Goal: Task Accomplishment & Management: Complete application form

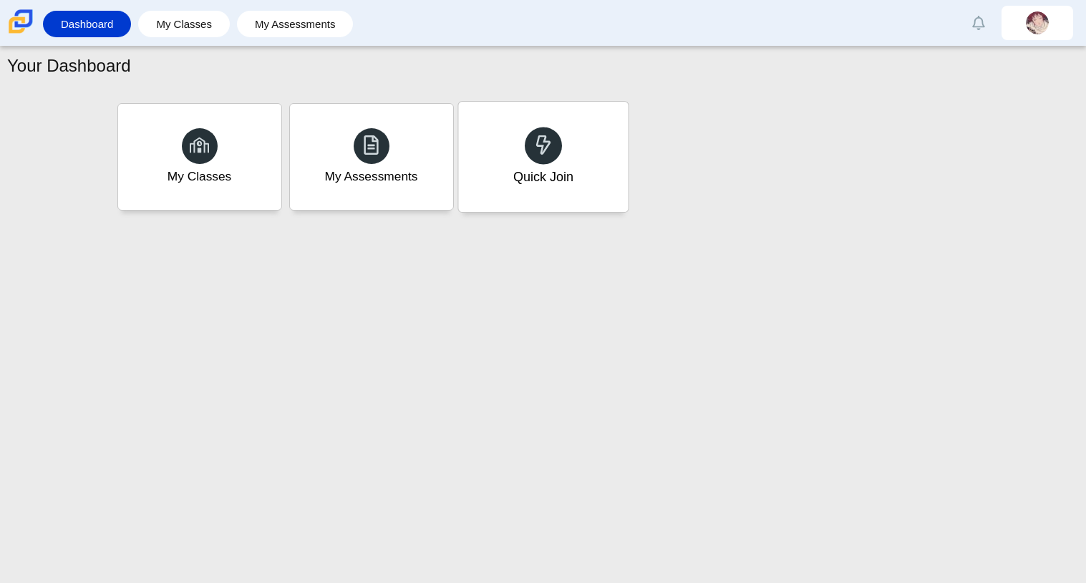
click at [533, 135] on icon at bounding box center [543, 145] width 20 height 20
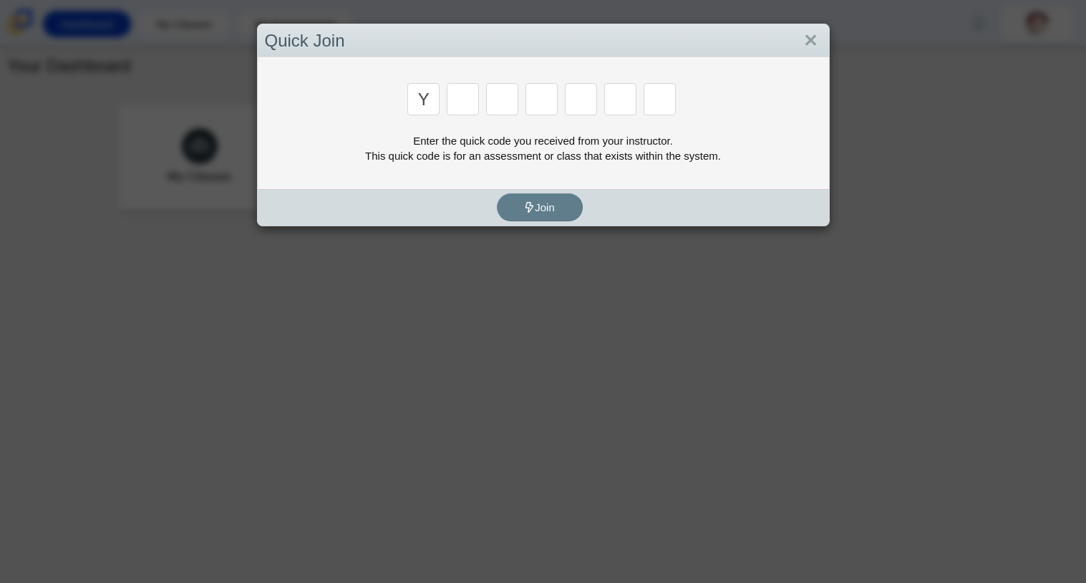
type input "y"
type input "3"
type input "k"
type input "e"
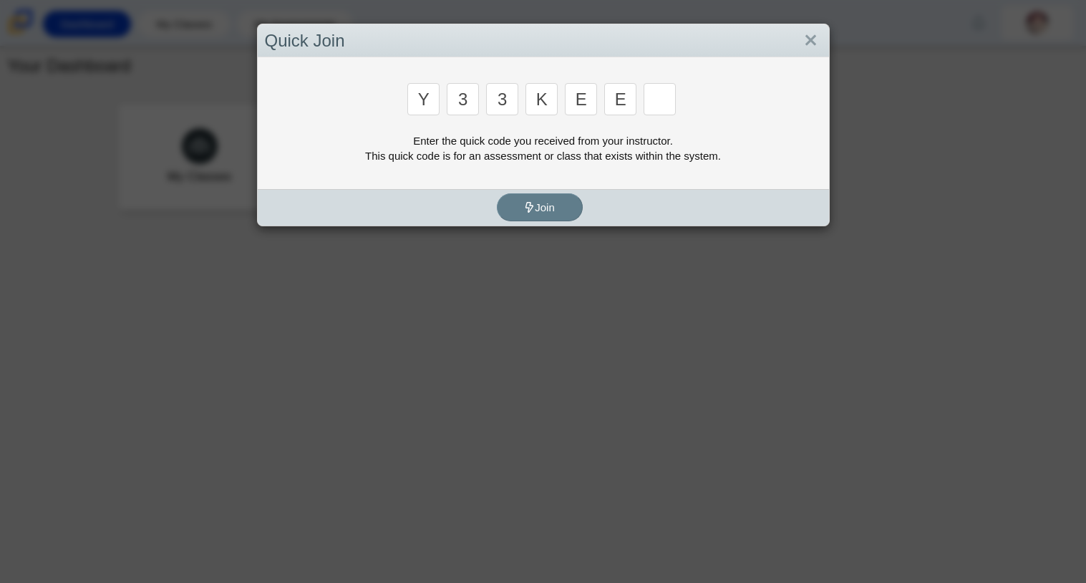
type input "e"
type input "4"
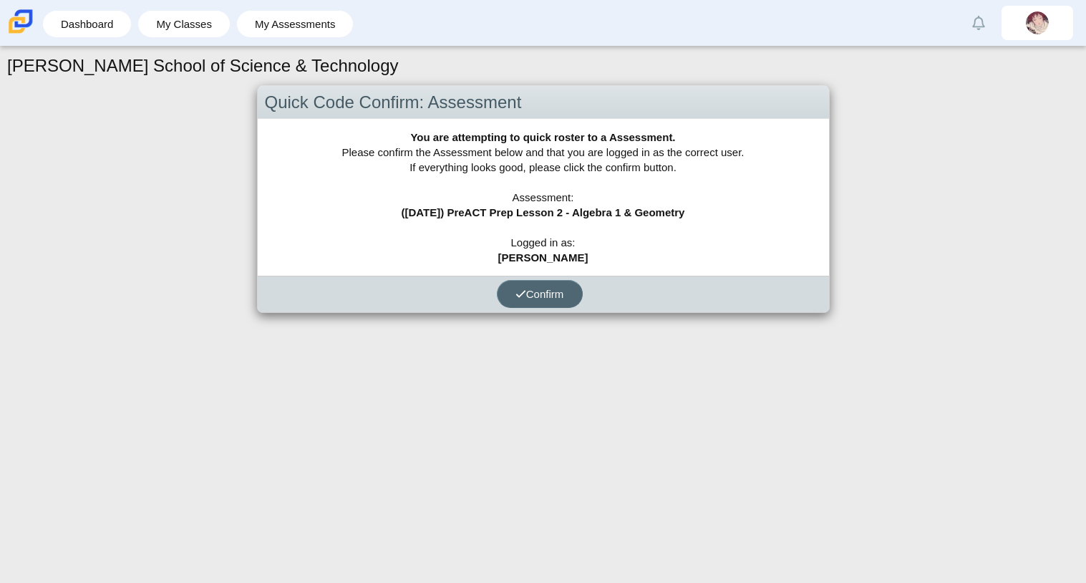
click at [517, 293] on icon "submit" at bounding box center [520, 293] width 11 height 11
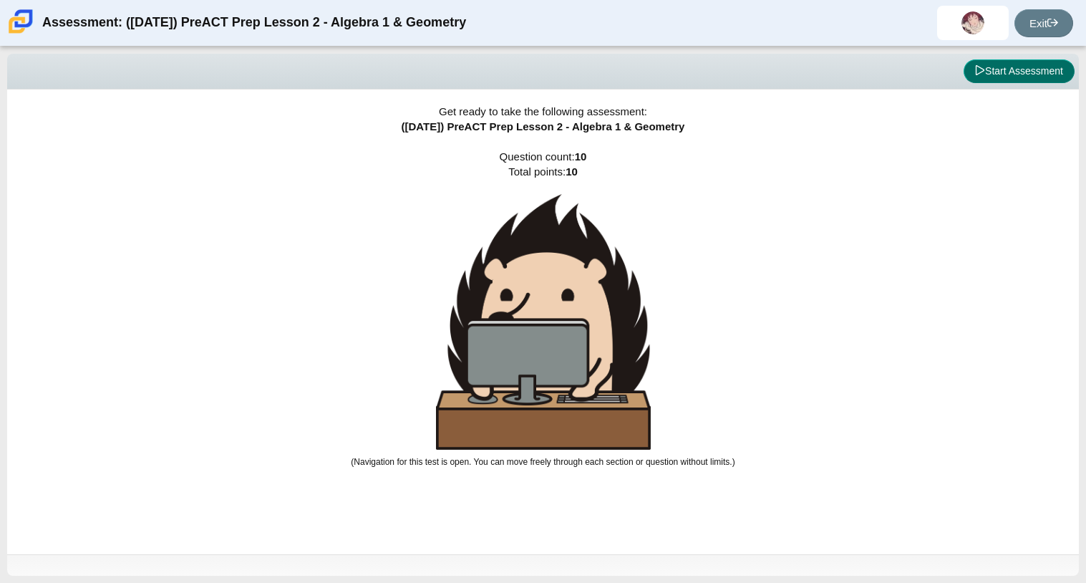
click at [975, 69] on icon at bounding box center [980, 70] width 10 height 10
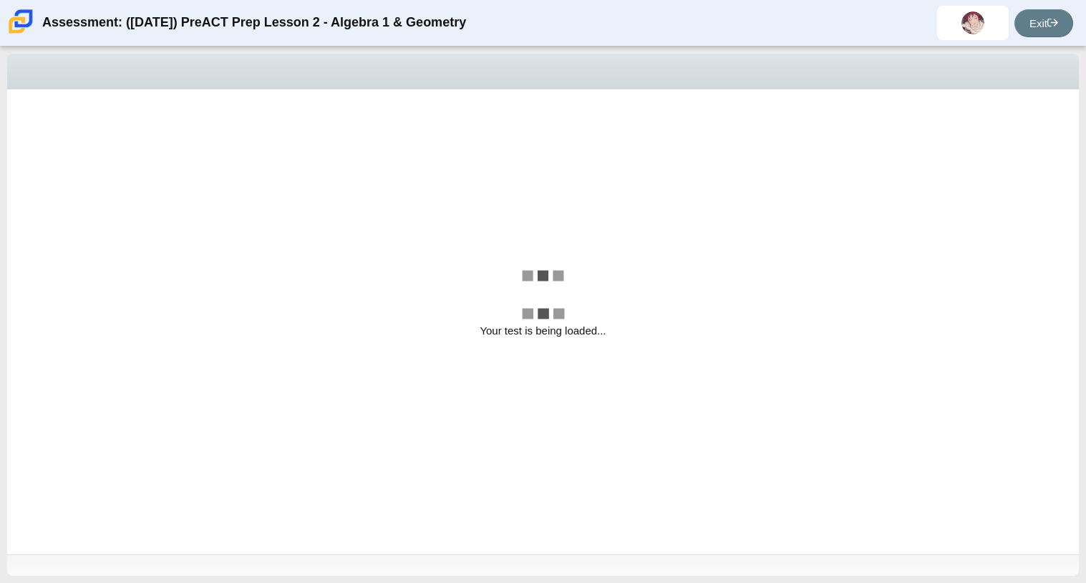
select select "ec95ace6-bebc-42b8-9428-40567494d4da"
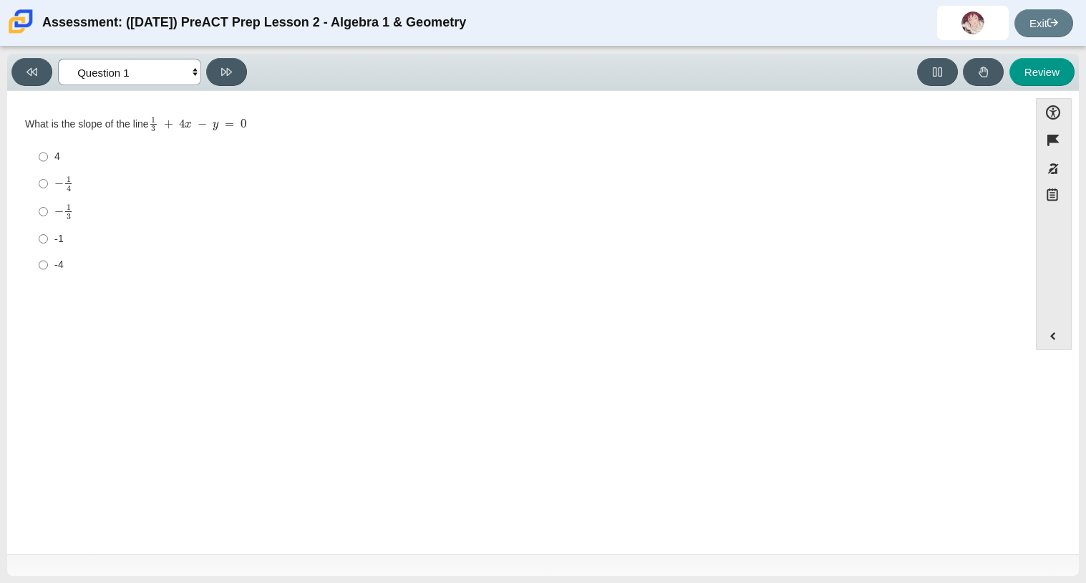
click at [160, 79] on select "Questions Question 1 Question 2 Question 3 Question 4 Question 5 Question 6 Que…" at bounding box center [129, 72] width 143 height 26
click at [432, 277] on label "-4 -4" at bounding box center [519, 265] width 981 height 26
click at [48, 277] on input "-4 -4" at bounding box center [43, 265] width 9 height 26
radio input "true"
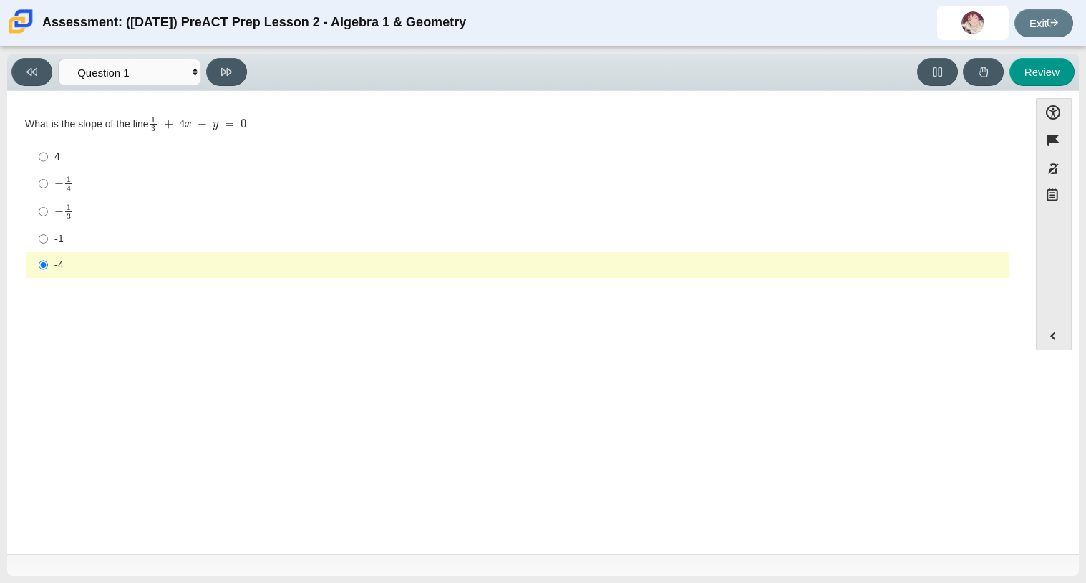
click at [128, 190] on div "− 1 4" at bounding box center [528, 183] width 949 height 16
click at [48, 190] on input "− 1 4 negative 1 fourth" at bounding box center [43, 184] width 9 height 28
radio input "true"
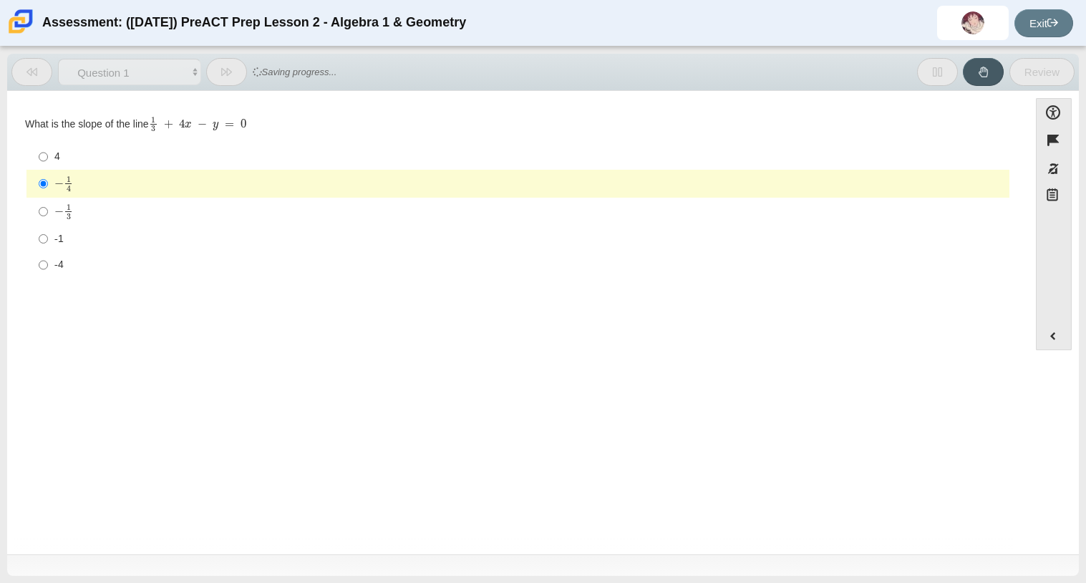
click at [120, 179] on div "− 1 4" at bounding box center [528, 183] width 949 height 16
click at [48, 179] on input "− 1 4 negative 1 fourth" at bounding box center [43, 184] width 9 height 28
click at [34, 170] on label "− 1 4 negative 1 fourth" at bounding box center [519, 184] width 981 height 28
click at [39, 170] on input "− 1 4 negative 1 fourth" at bounding box center [43, 184] width 9 height 28
click at [54, 152] on div "4" at bounding box center [528, 157] width 949 height 14
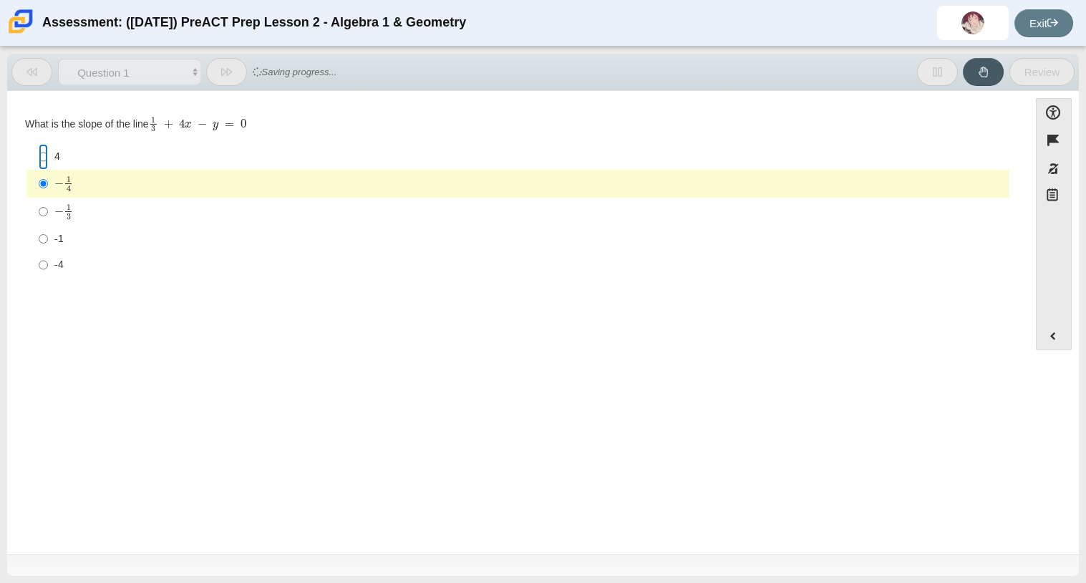
click at [48, 152] on input "4 4" at bounding box center [43, 157] width 9 height 26
radio input "true"
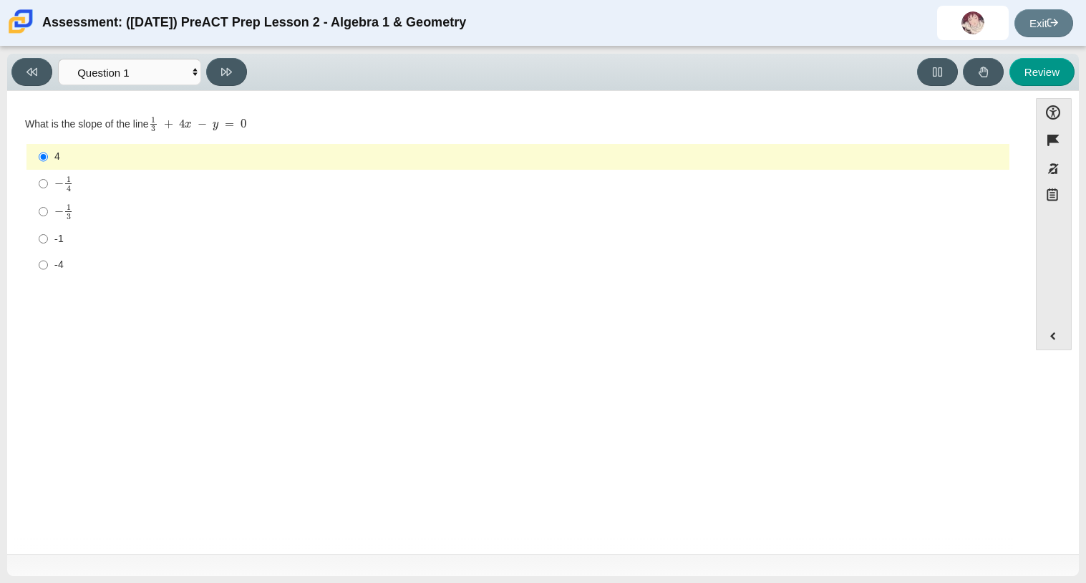
click at [54, 152] on div "4" at bounding box center [528, 157] width 949 height 14
click at [48, 152] on input "4 4" at bounding box center [43, 157] width 9 height 26
click at [54, 152] on div "4" at bounding box center [528, 157] width 949 height 14
click at [48, 152] on input "4 4" at bounding box center [43, 157] width 9 height 26
click at [44, 157] on input "4 4" at bounding box center [43, 157] width 9 height 26
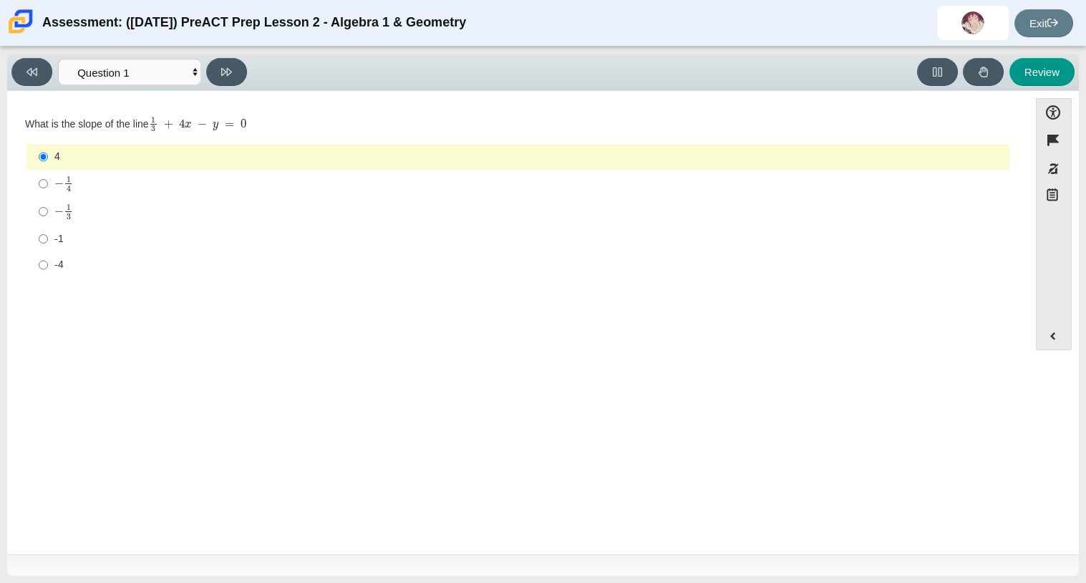
click at [115, 174] on label "− 1 4 negative 1 fourth" at bounding box center [519, 184] width 981 height 28
click at [48, 174] on input "− 1 4 negative 1 fourth" at bounding box center [43, 184] width 9 height 28
radio input "true"
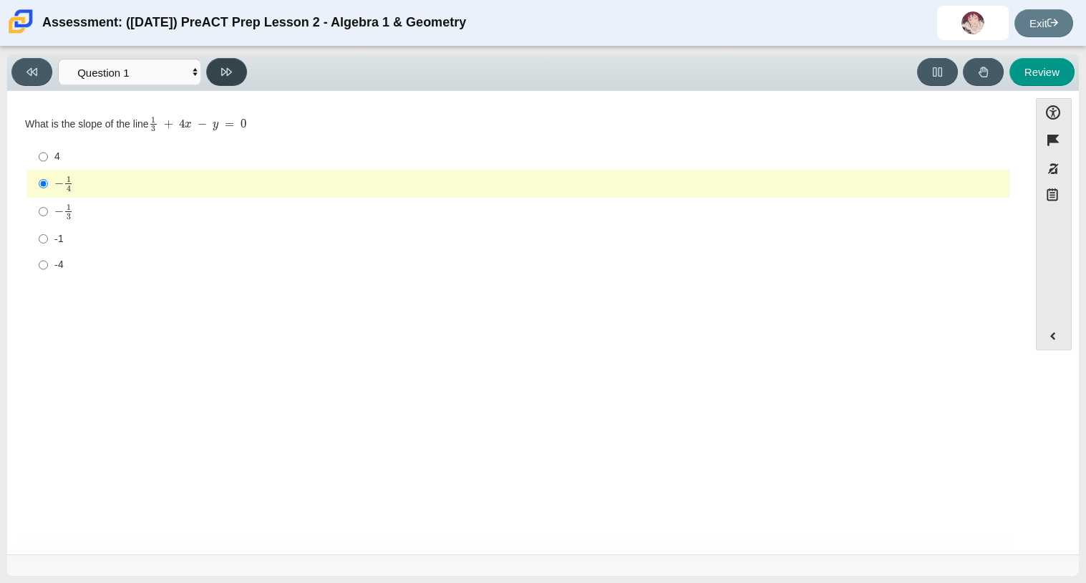
click at [221, 67] on icon at bounding box center [226, 72] width 11 height 11
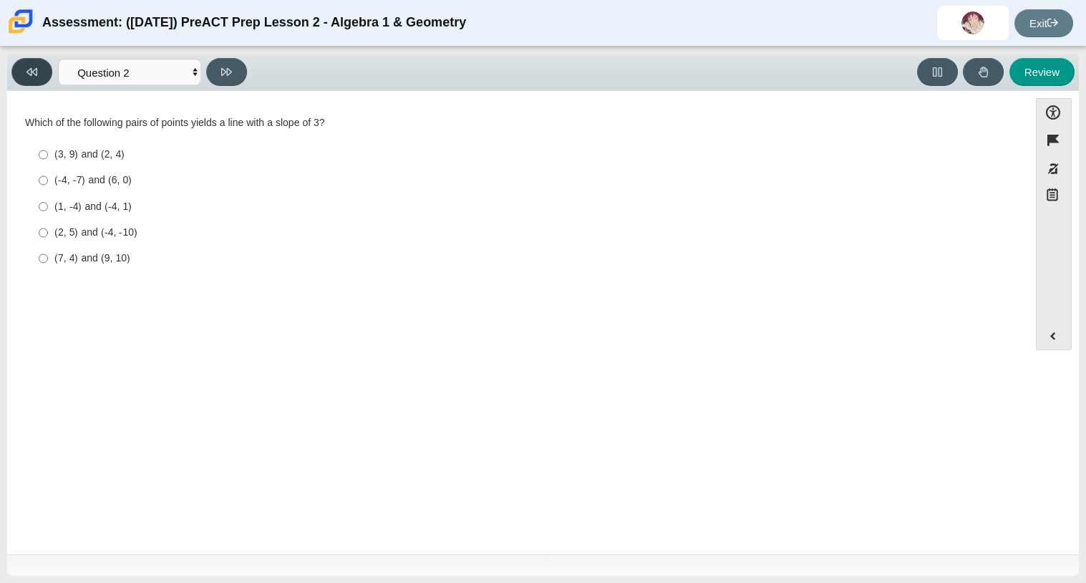
click at [35, 83] on button at bounding box center [31, 72] width 41 height 28
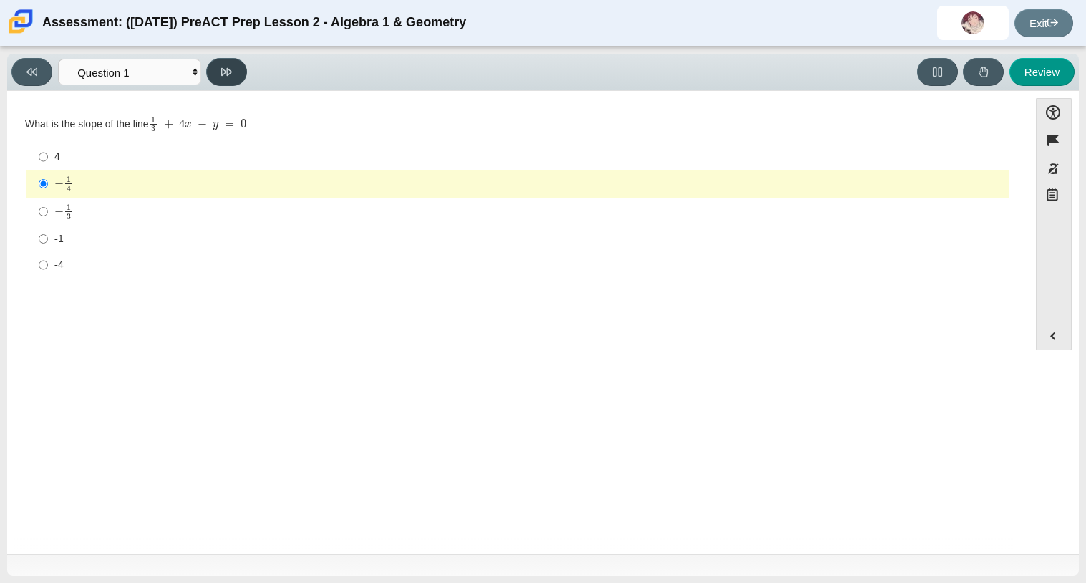
click at [228, 72] on icon at bounding box center [226, 72] width 11 height 11
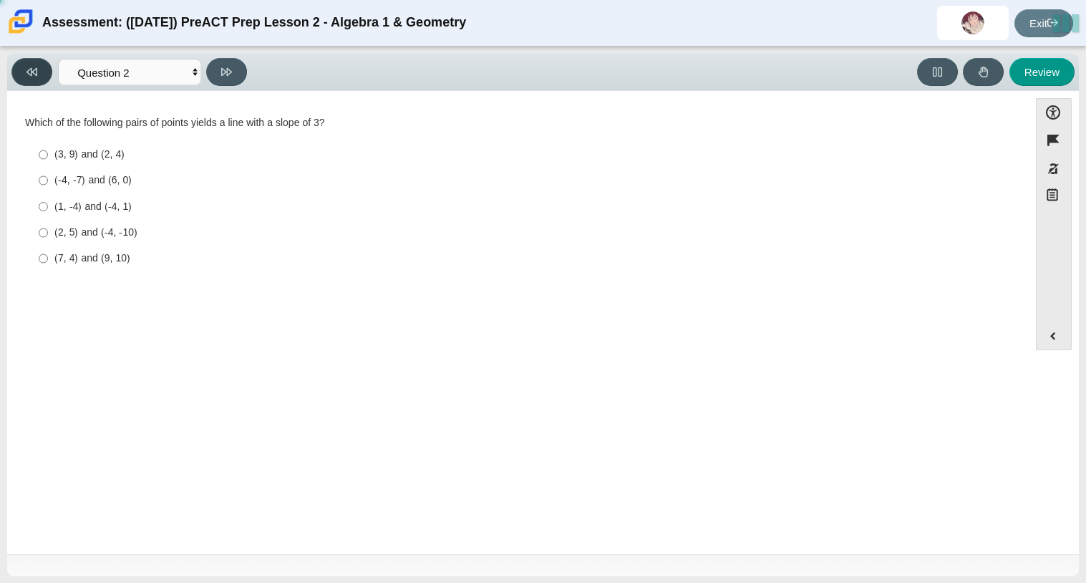
click at [24, 81] on button at bounding box center [31, 72] width 41 height 28
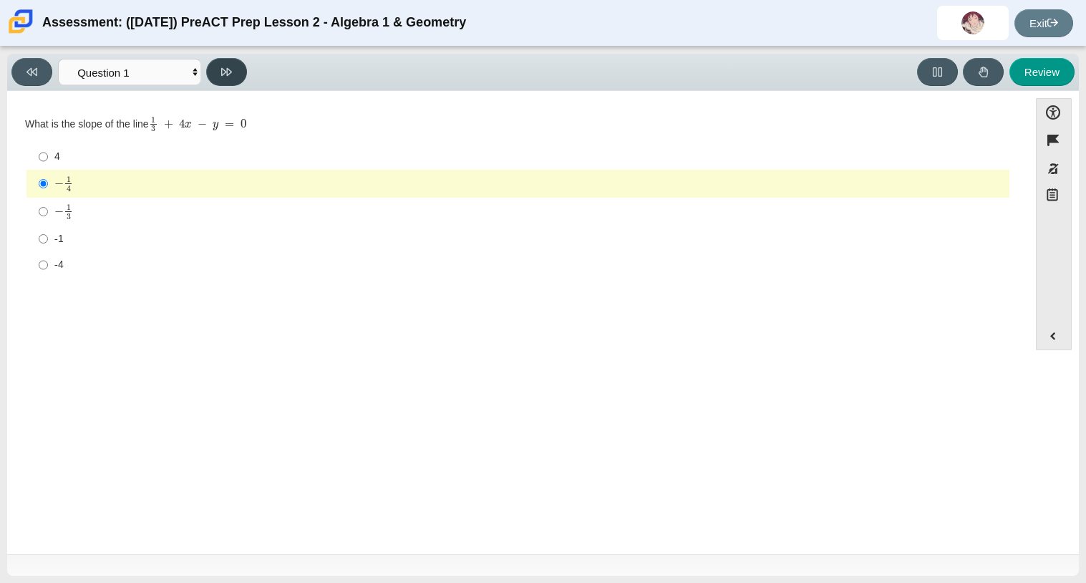
click at [231, 73] on icon at bounding box center [226, 72] width 11 height 11
select select "97f4f5fa-a52e-4fed-af51-565bfcdf47cb"
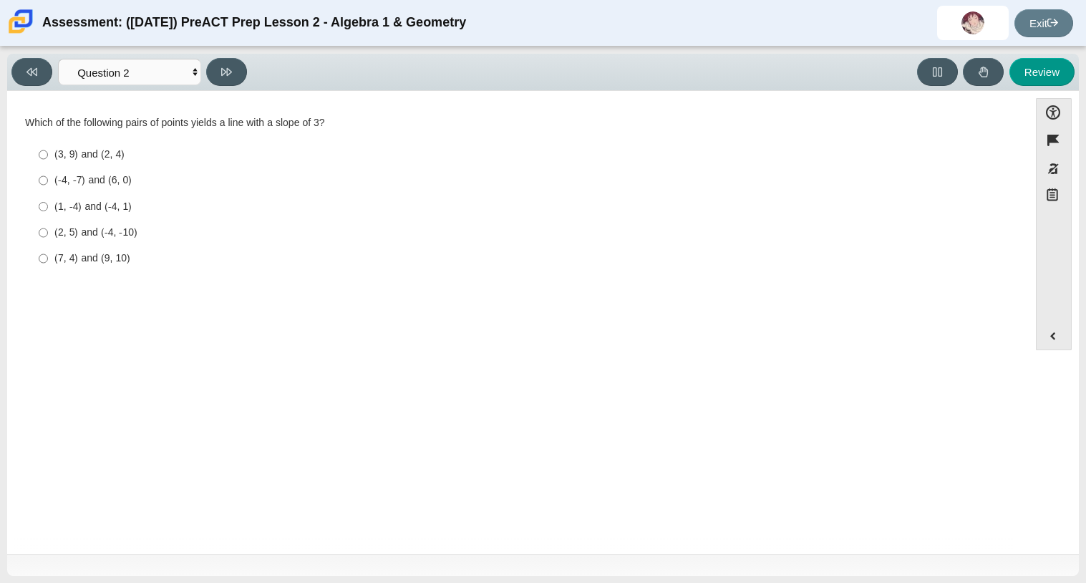
click at [65, 212] on div "(1, -4) and (-4, 1)" at bounding box center [528, 207] width 949 height 14
click at [48, 212] on input "(1, -4) and (-4, 1) (1, -4) and (-4, 1)" at bounding box center [43, 206] width 9 height 26
radio input "true"
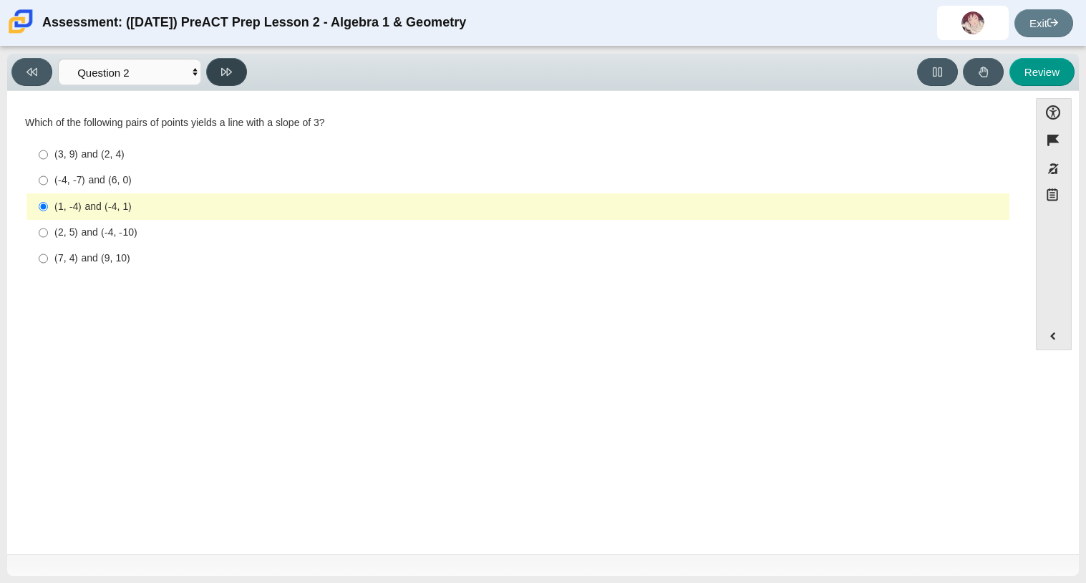
click at [233, 74] on button at bounding box center [226, 72] width 41 height 28
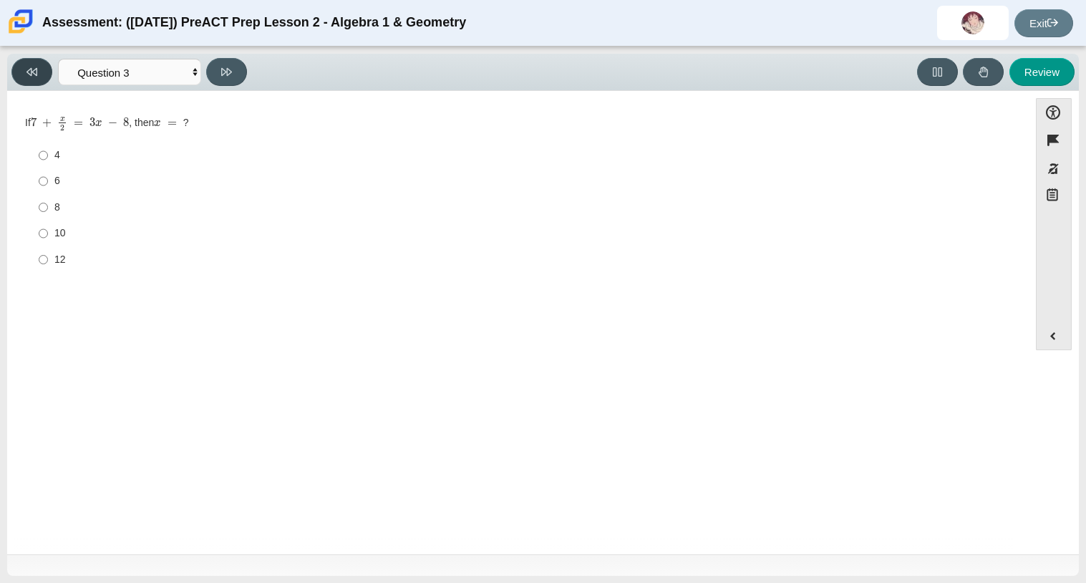
click at [36, 80] on button at bounding box center [31, 72] width 41 height 28
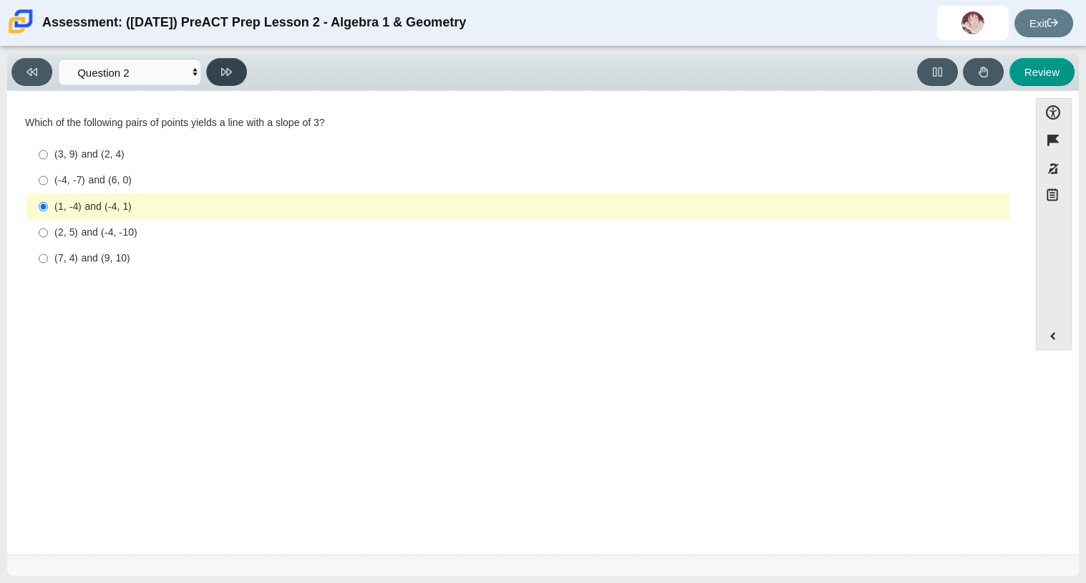
click at [234, 72] on button at bounding box center [226, 72] width 41 height 28
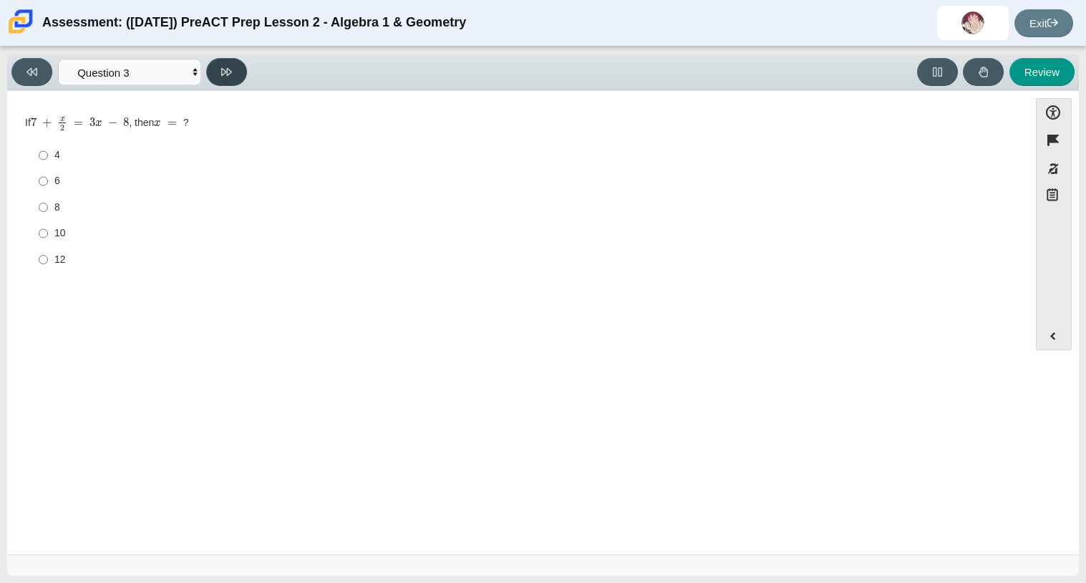
click at [234, 72] on button at bounding box center [226, 72] width 41 height 28
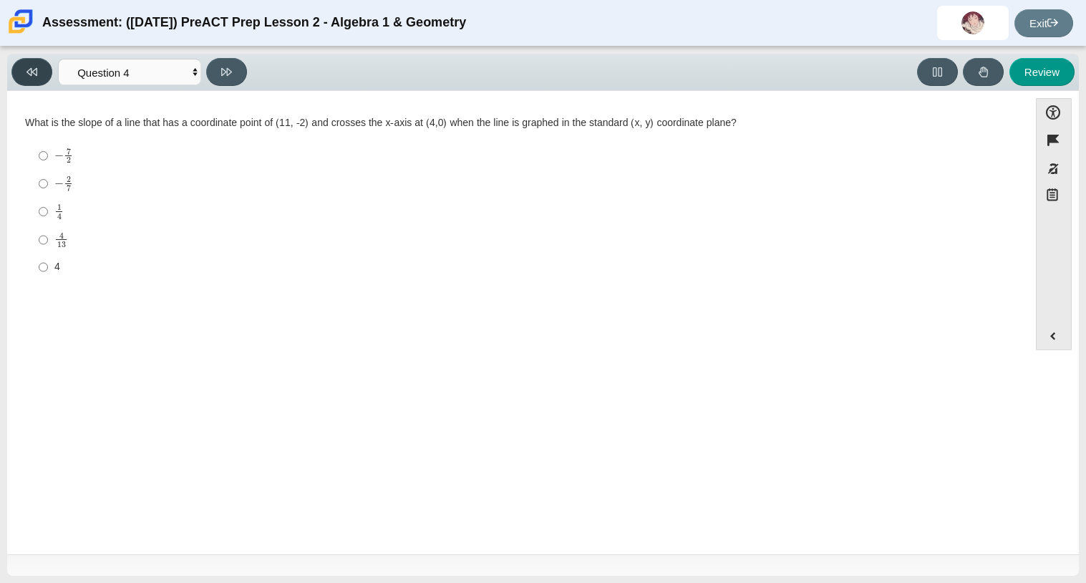
click at [45, 72] on button at bounding box center [31, 72] width 41 height 28
select select "489dcffd-4e6a-49cf-a9d6-ad1d4a911a4e"
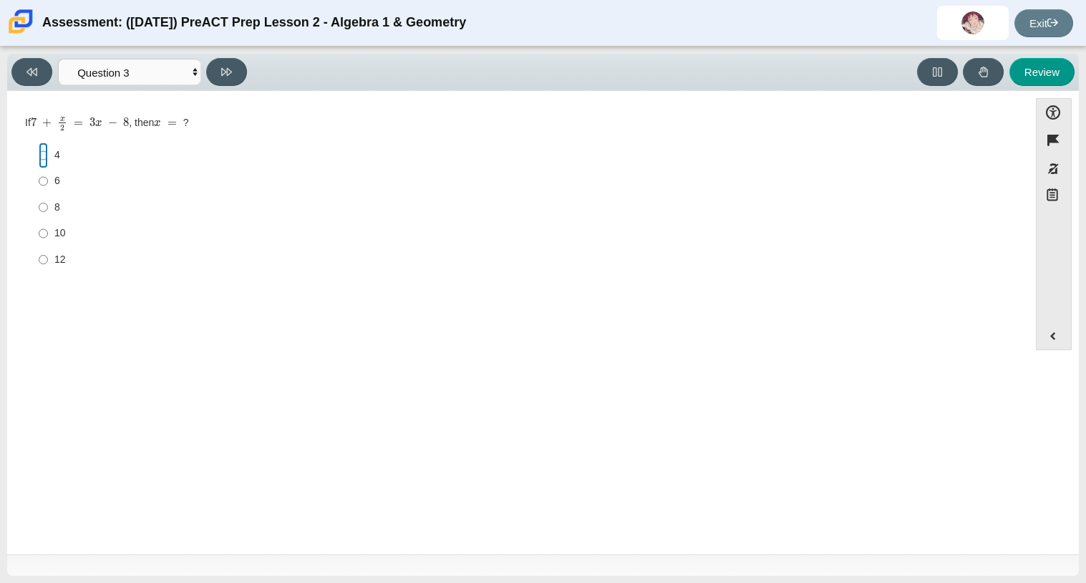
click at [39, 158] on input "4 4" at bounding box center [43, 155] width 9 height 26
radio input "true"
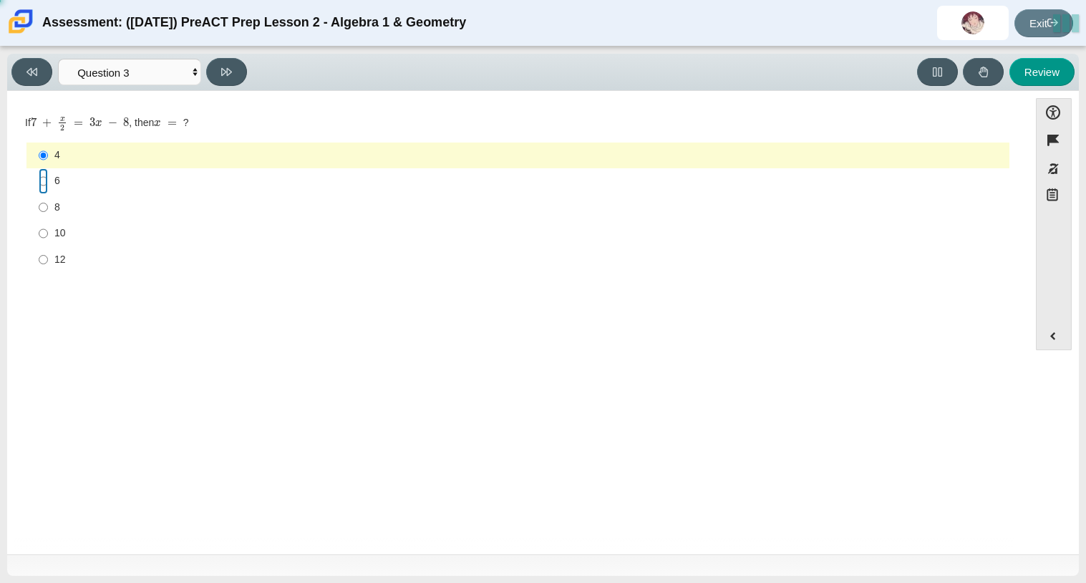
click at [43, 182] on input "6 6" at bounding box center [43, 181] width 9 height 26
radio input "true"
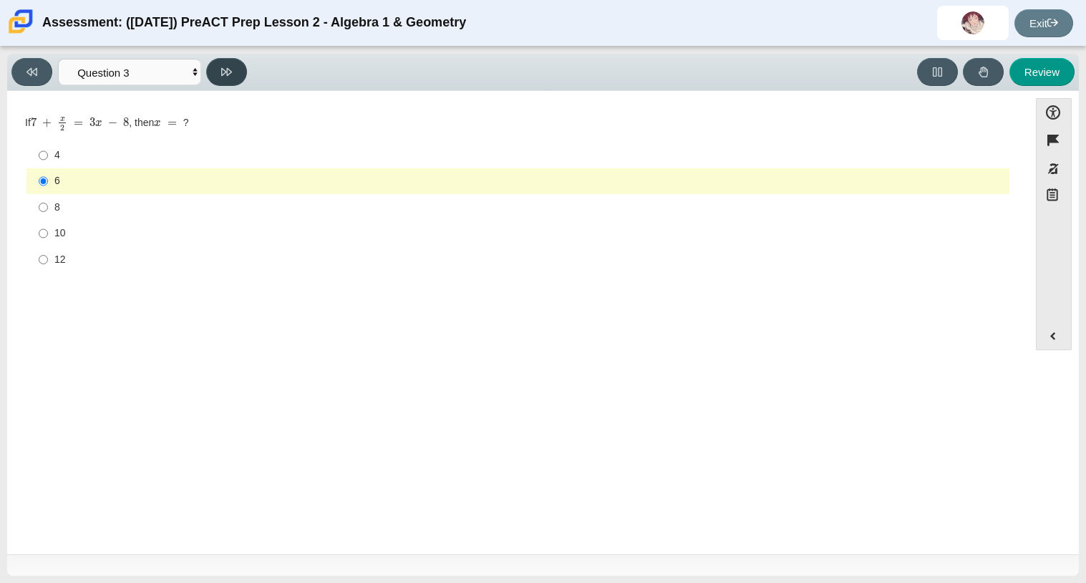
click at [230, 70] on icon at bounding box center [226, 72] width 11 height 11
select select "14773eaf-2ca1-47ae-afe7-a624a56f34b3"
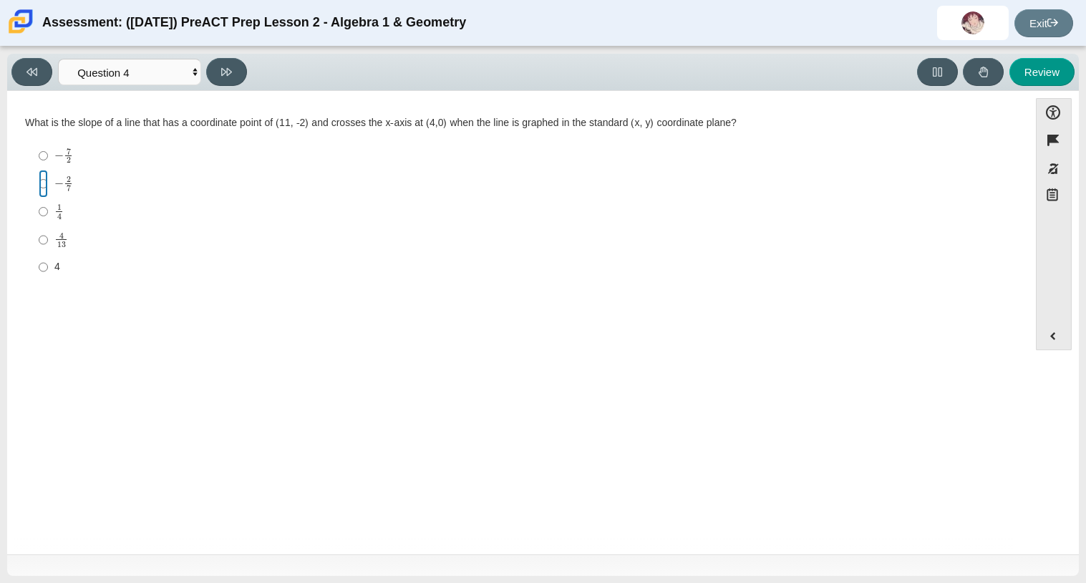
click at [45, 183] on input "− 2 7 negative 2 sevenths" at bounding box center [43, 184] width 9 height 28
radio input "true"
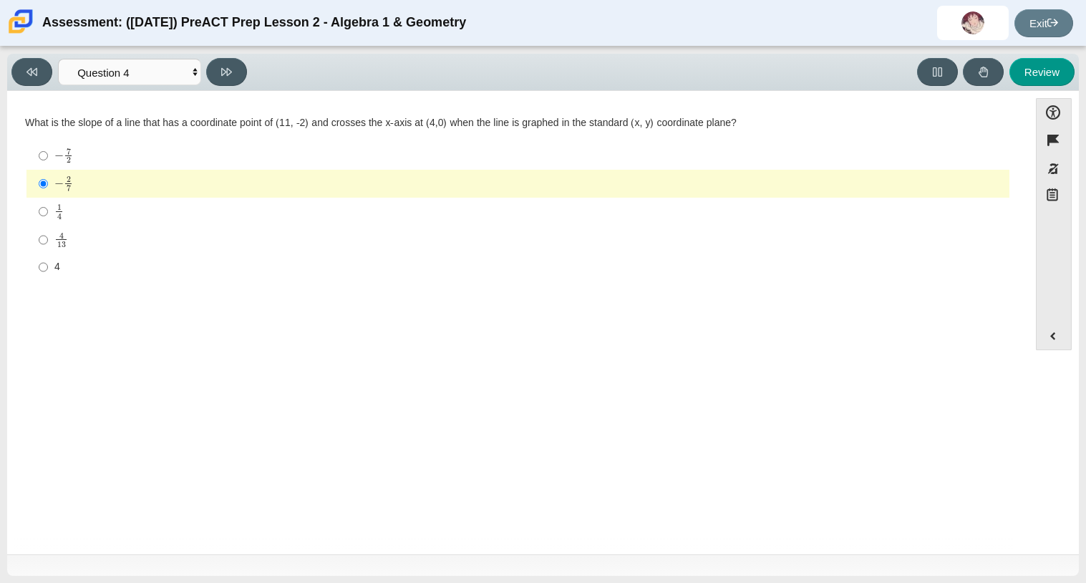
click at [155, 150] on div "− 7 2" at bounding box center [528, 155] width 949 height 16
click at [48, 150] on input "− 7 2 negative 7 halves" at bounding box center [43, 156] width 9 height 28
radio input "true"
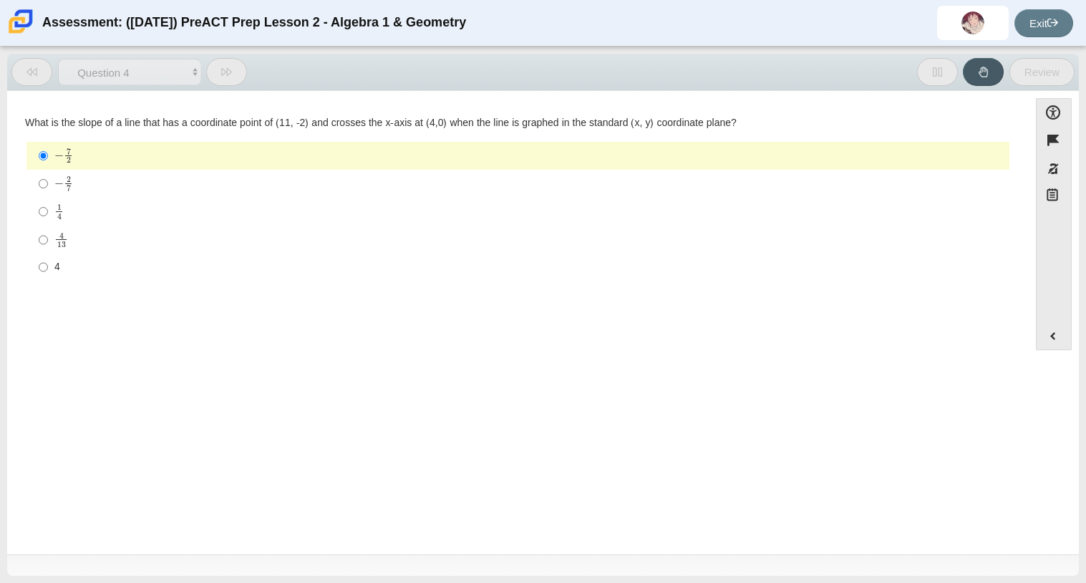
click at [155, 150] on div "− 7 2" at bounding box center [528, 155] width 949 height 16
click at [48, 150] on input "− 7 2 negative 7 halves" at bounding box center [43, 156] width 9 height 28
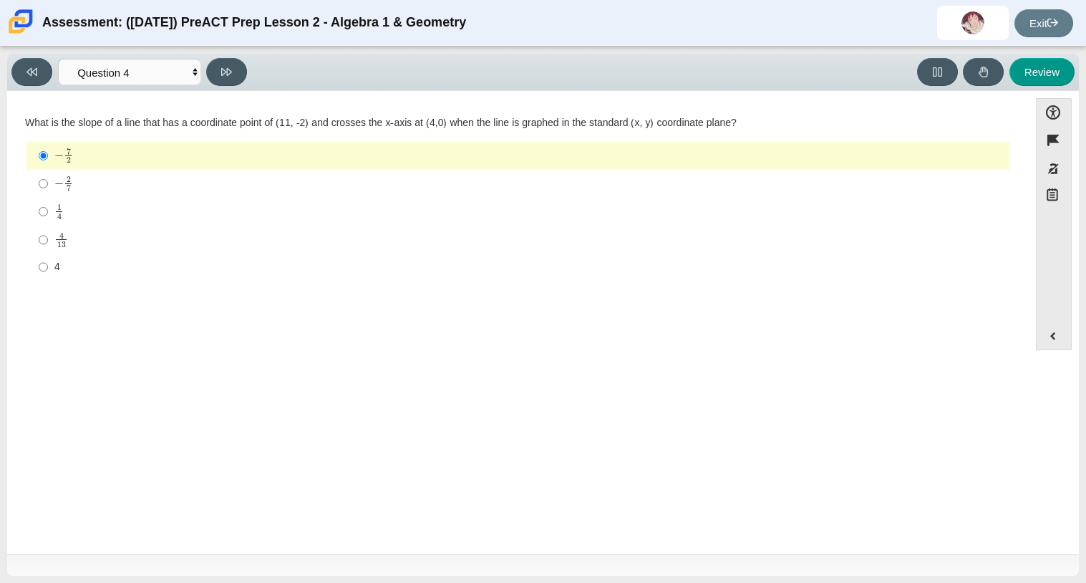
click at [101, 258] on label "4 4" at bounding box center [519, 267] width 981 height 26
click at [48, 258] on input "4 4" at bounding box center [43, 267] width 9 height 26
radio input "true"
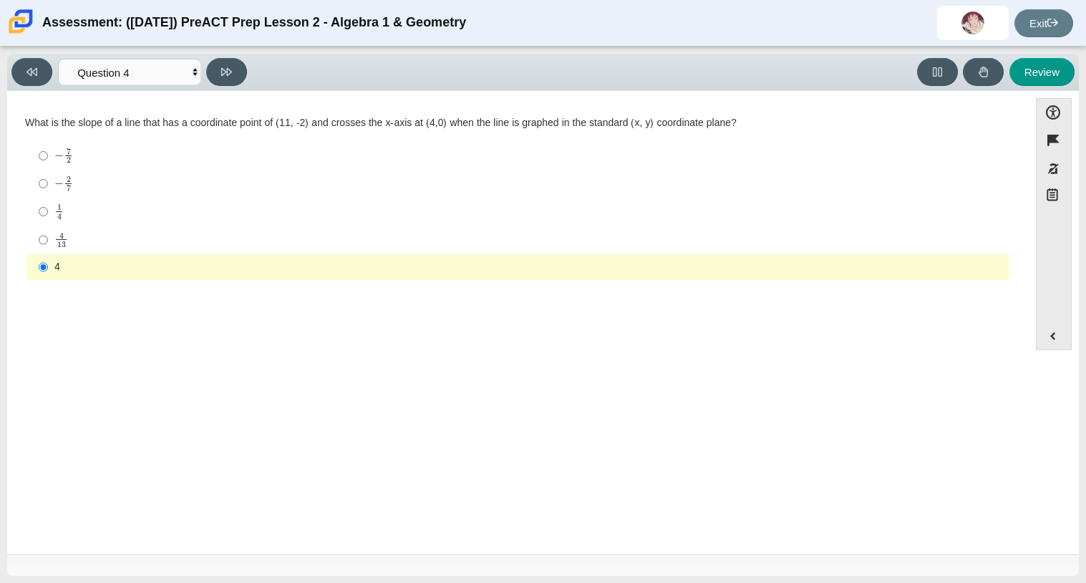
click at [115, 233] on div "4 13" at bounding box center [528, 240] width 949 height 16
click at [48, 233] on input "4 13 4 over 13" at bounding box center [43, 239] width 9 height 28
radio input "true"
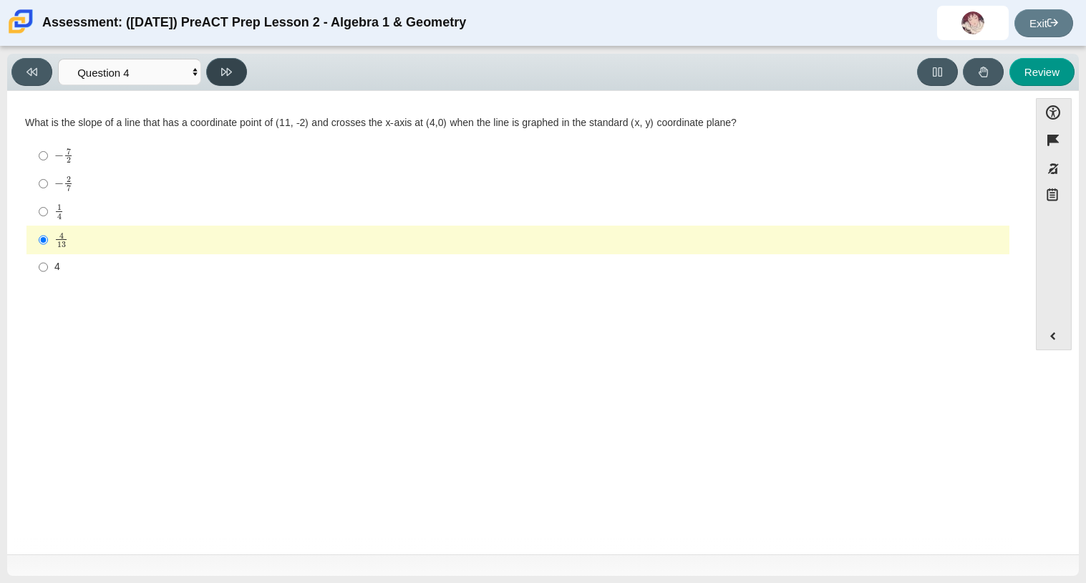
click at [223, 72] on icon at bounding box center [226, 72] width 11 height 11
select select "ce81fe10-bf29-4b5e-8bd7-4f47f2fed4d8"
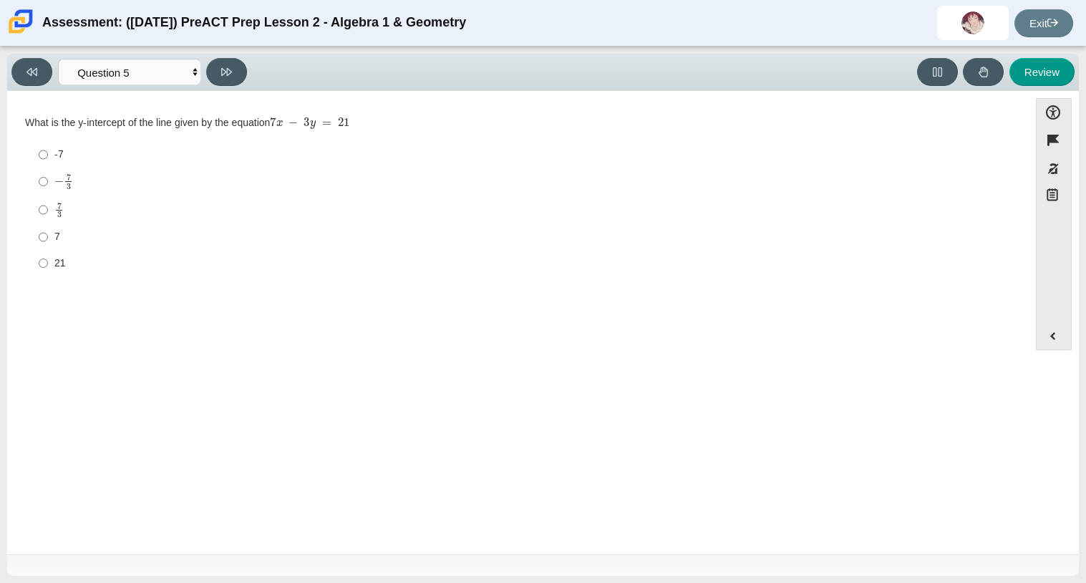
click at [74, 194] on label "− 7 3 negative 7 thirds" at bounding box center [519, 181] width 981 height 28
click at [48, 194] on input "− 7 3 negative 7 thirds" at bounding box center [43, 181] width 9 height 28
radio input "true"
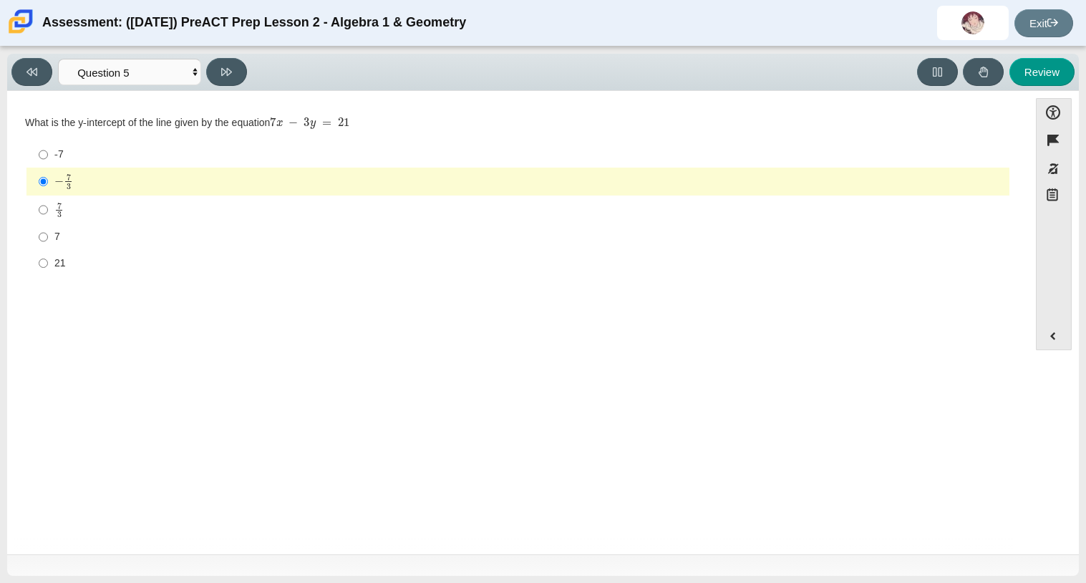
click at [65, 258] on div "21" at bounding box center [528, 263] width 949 height 14
click at [48, 258] on input "21 21" at bounding box center [43, 263] width 9 height 26
radio input "true"
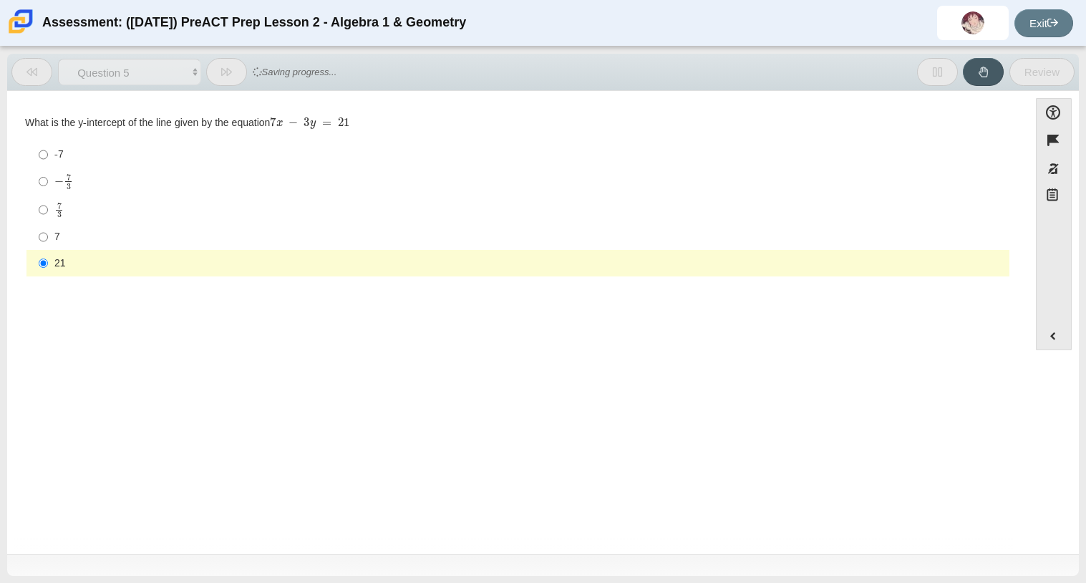
click at [74, 224] on label "7 7" at bounding box center [519, 237] width 981 height 26
click at [48, 224] on input "7 7" at bounding box center [43, 237] width 9 height 26
radio input "true"
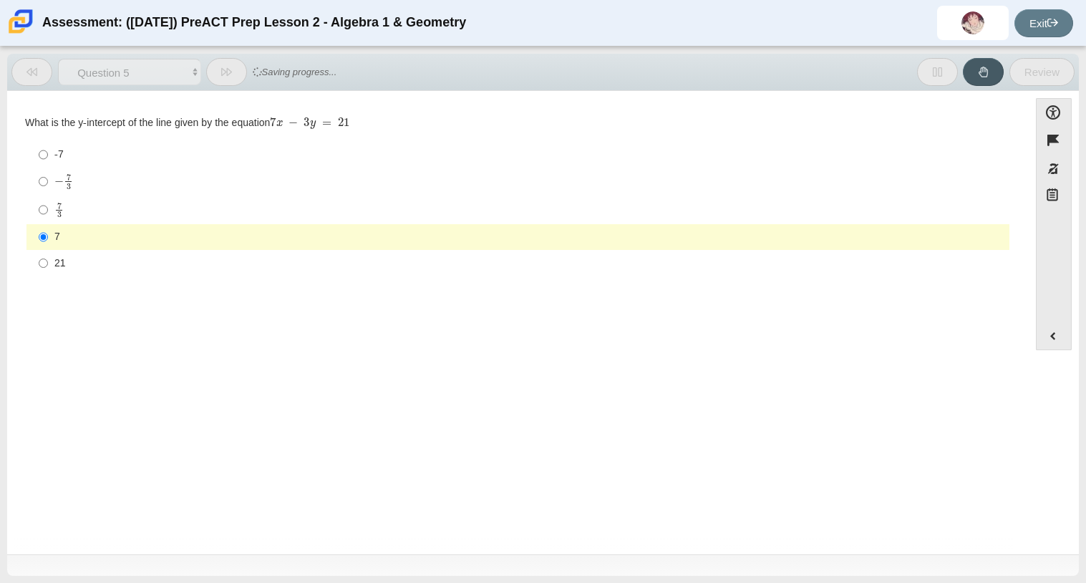
click at [88, 151] on div "-7" at bounding box center [528, 154] width 949 height 14
click at [48, 151] on input "-7 -7" at bounding box center [43, 155] width 9 height 26
radio input "true"
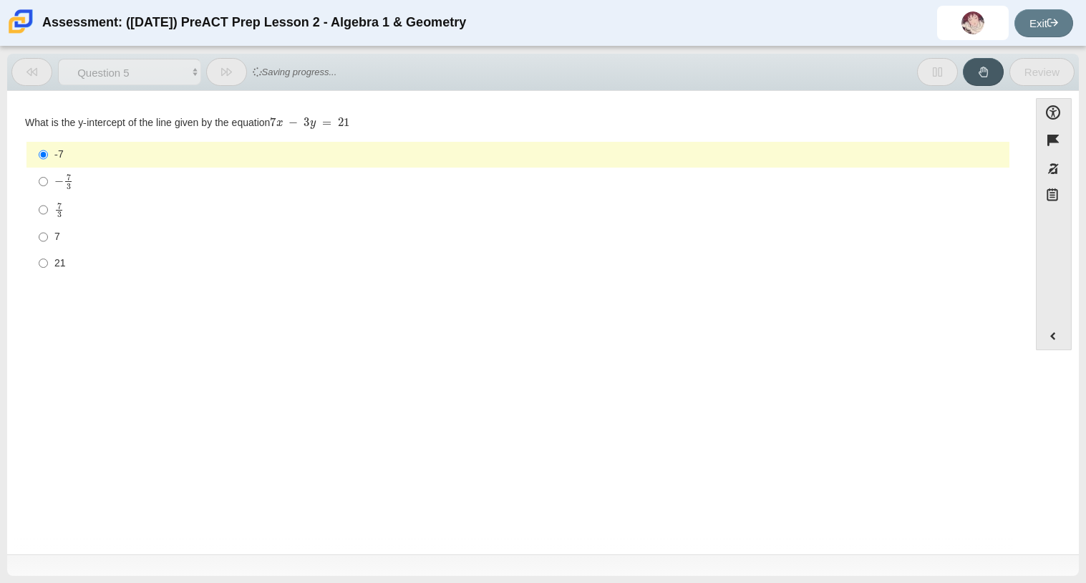
click at [115, 178] on div "− 7 3" at bounding box center [528, 181] width 949 height 16
click at [48, 178] on input "− 7 3 negative 7 thirds" at bounding box center [43, 181] width 9 height 28
radio input "true"
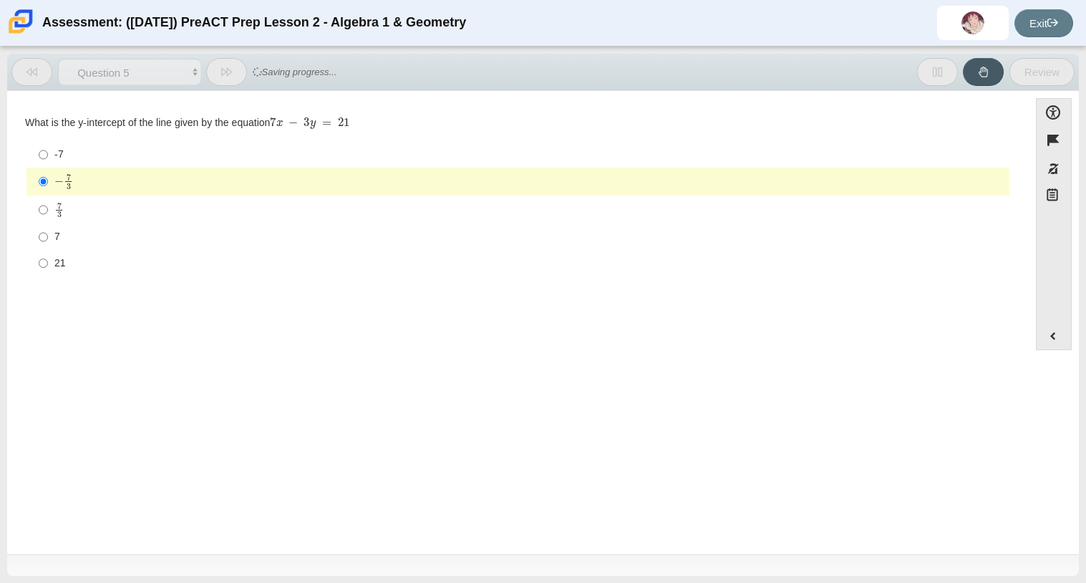
click at [152, 208] on div "7 3" at bounding box center [528, 210] width 949 height 16
click at [48, 208] on input "7 3 7 thirds" at bounding box center [43, 209] width 9 height 28
radio input "true"
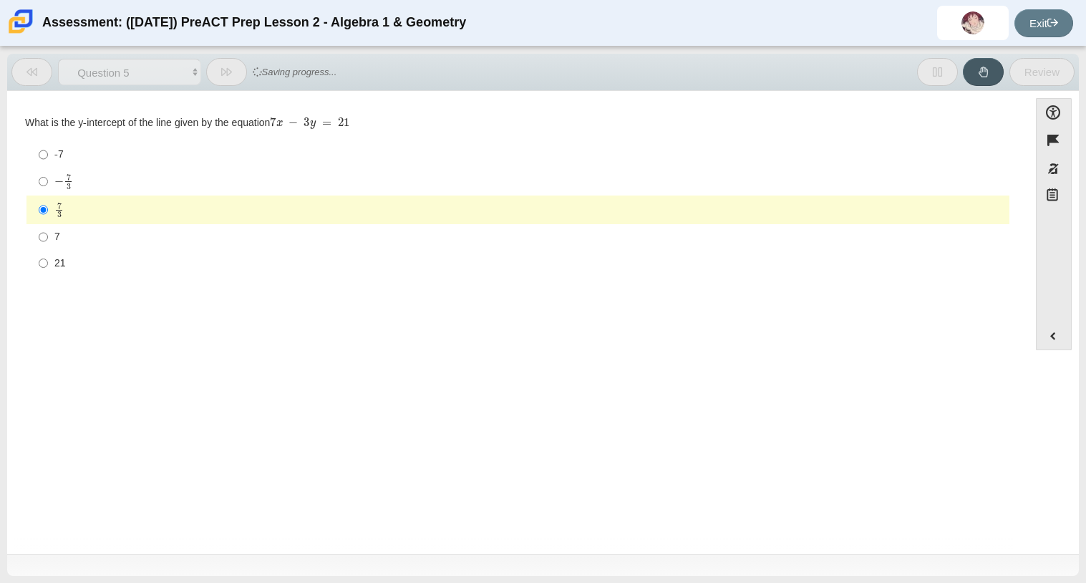
click at [233, 72] on button at bounding box center [226, 72] width 41 height 28
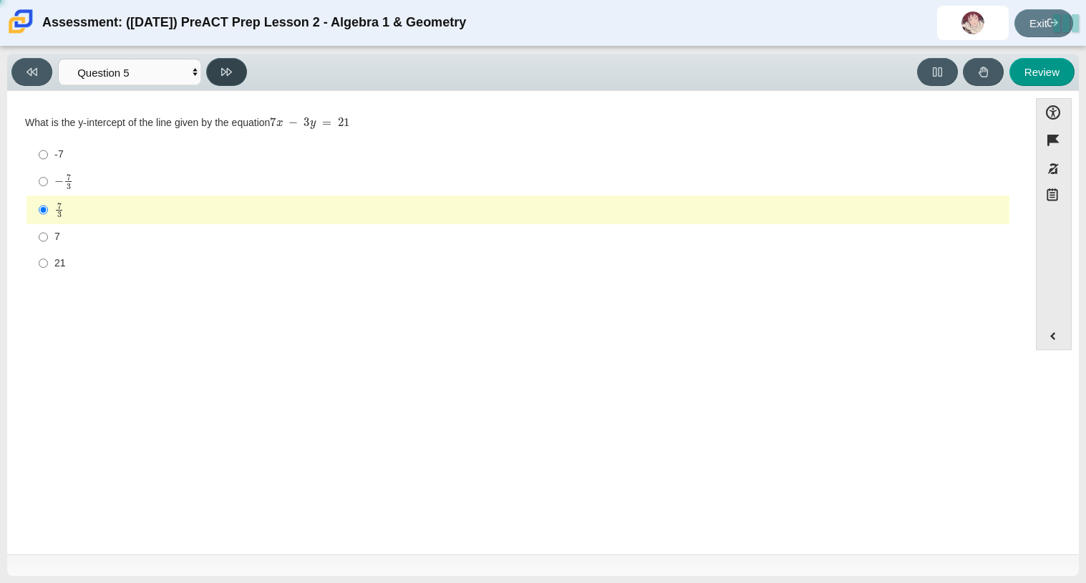
select select "ed62e223-81bd-4cbf-ab48-ab975844bd1f"
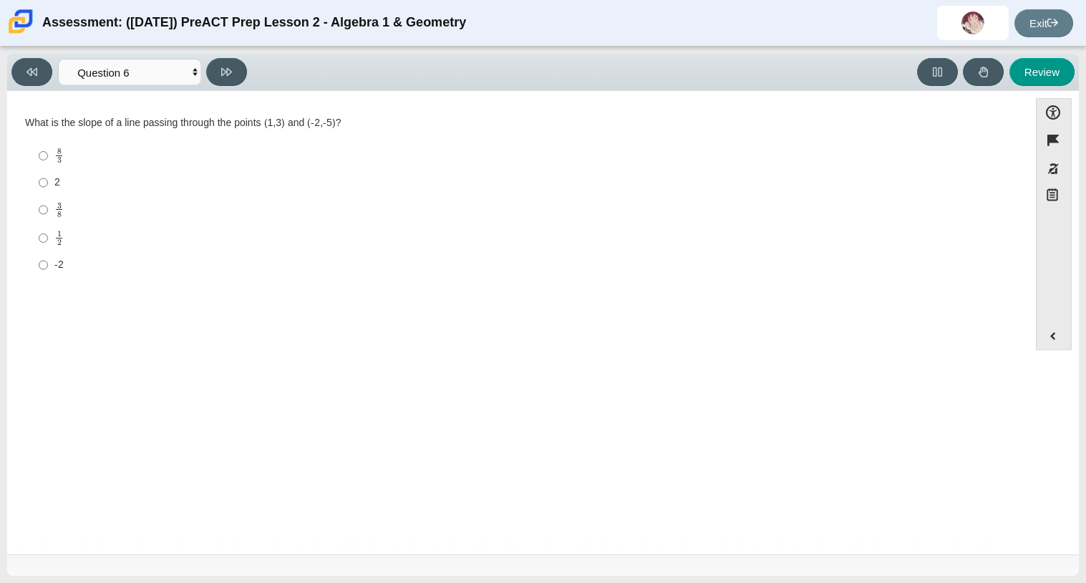
click at [84, 167] on label "8 3 8 thirds" at bounding box center [519, 156] width 981 height 28
click at [48, 167] on input "8 3 8 thirds" at bounding box center [43, 156] width 9 height 28
radio input "true"
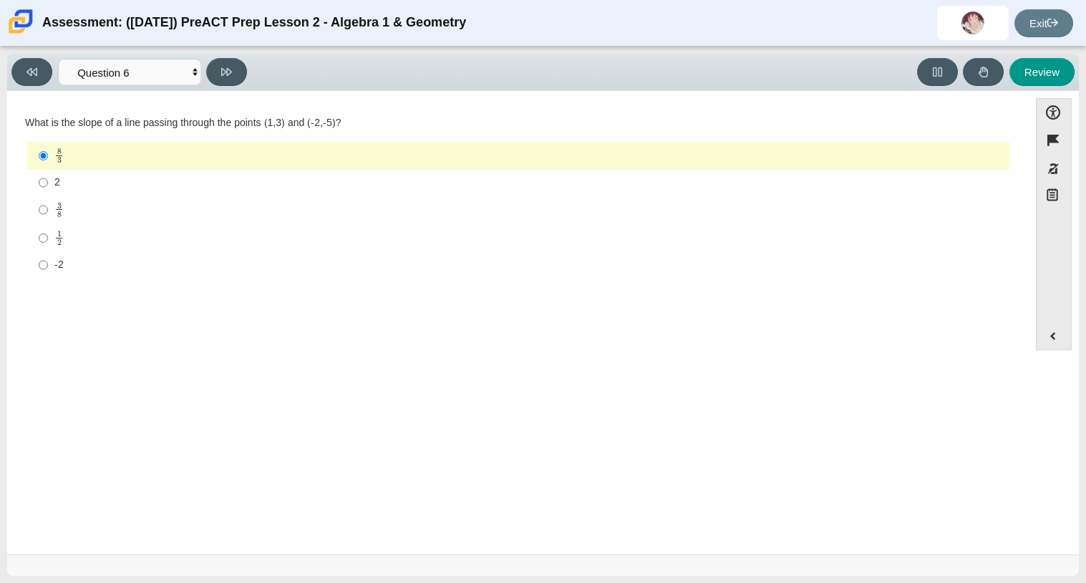
click at [135, 181] on div "2" at bounding box center [528, 182] width 949 height 14
click at [48, 181] on input "2 2" at bounding box center [43, 183] width 9 height 26
radio input "true"
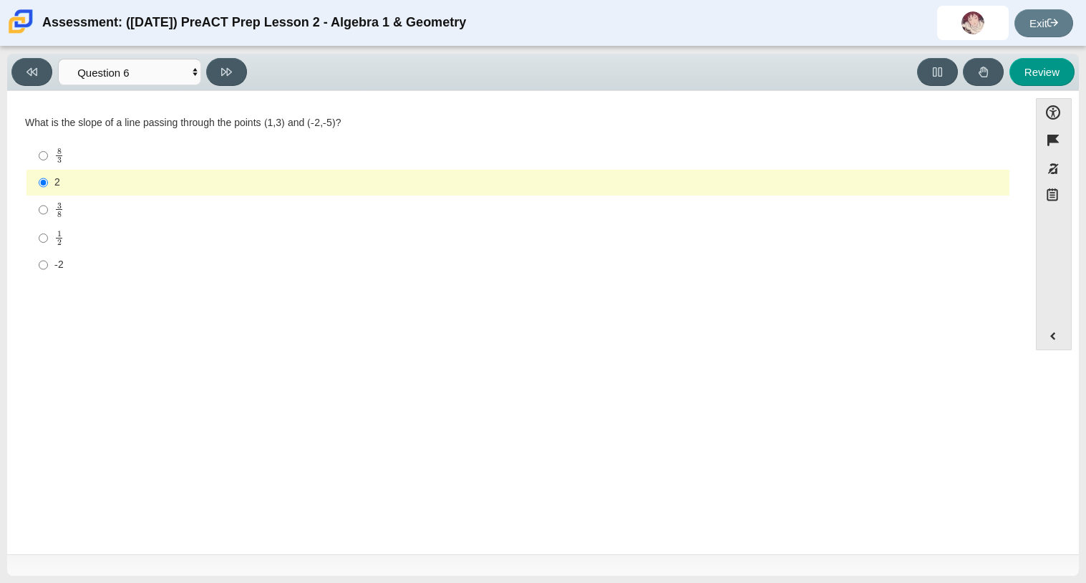
click at [112, 156] on div "8 3" at bounding box center [528, 155] width 949 height 16
click at [48, 156] on input "8 3 8 thirds" at bounding box center [43, 156] width 9 height 28
radio input "true"
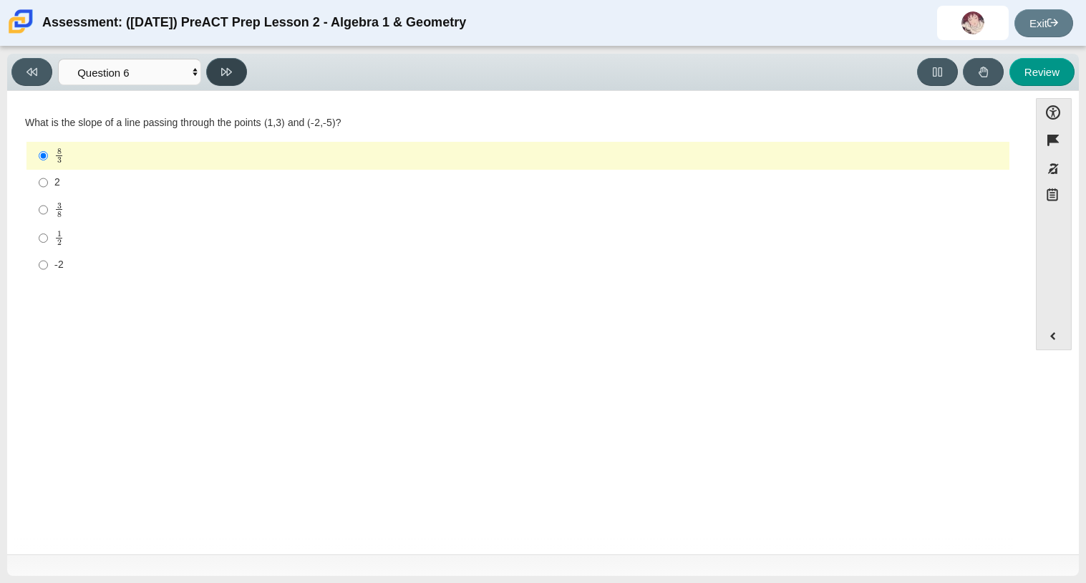
click at [229, 70] on icon at bounding box center [226, 72] width 11 height 11
select select "bbf5d072-3e0b-44c4-9a12-6e7c9033f65b"
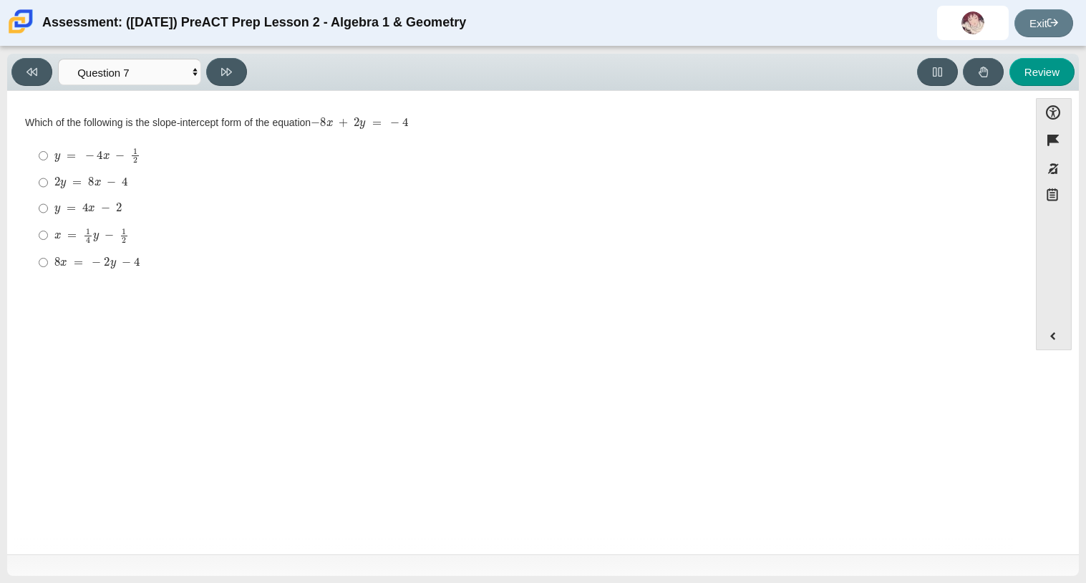
click at [93, 206] on mjx-c "Assessment items" at bounding box center [91, 209] width 7 height 6
click at [48, 206] on input "y = 4 x − 2 y = 4 x − 2" at bounding box center [43, 208] width 9 height 26
radio input "true"
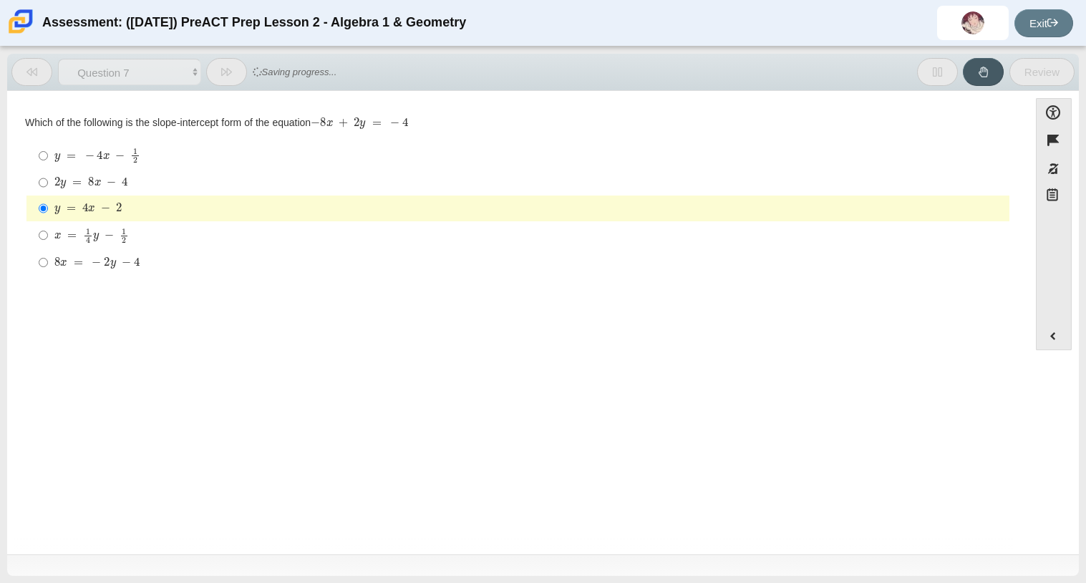
click at [78, 292] on div "Question Which of the following is the slope-intercept form of the equation − 8…" at bounding box center [517, 199] width 1007 height 195
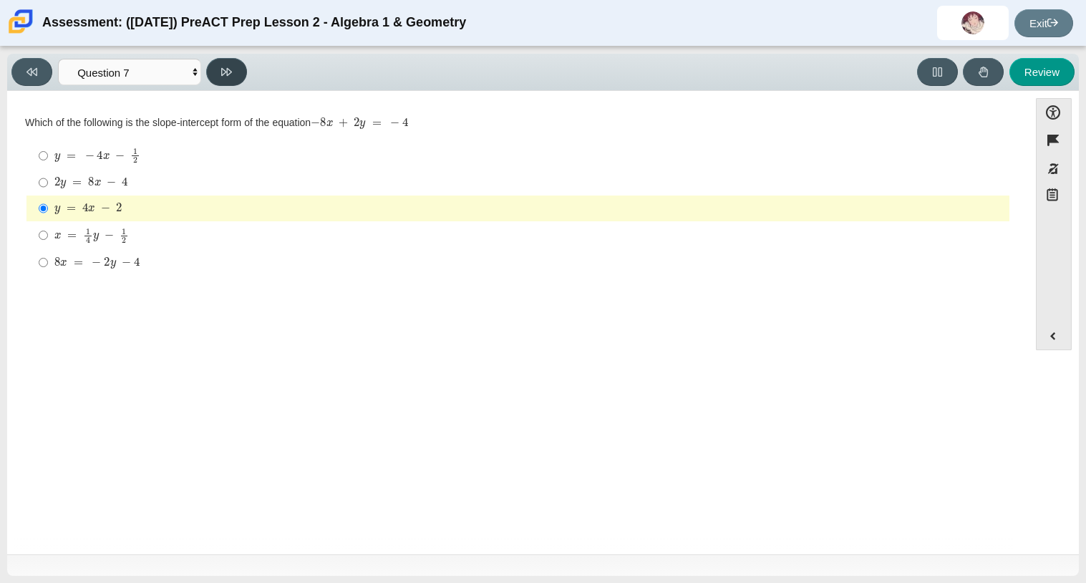
click at [223, 72] on icon at bounding box center [226, 72] width 11 height 11
select select "210571de-36a6-4d8e-a361-ceff8ef801dc"
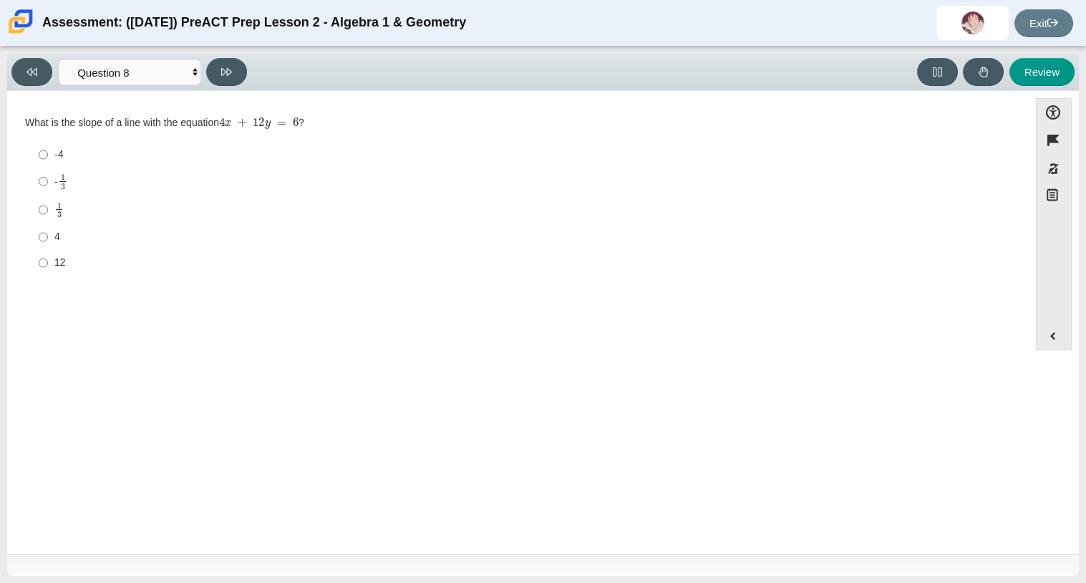
click at [48, 245] on label "4 4" at bounding box center [519, 237] width 981 height 26
click at [48, 245] on input "4 4" at bounding box center [43, 237] width 9 height 26
radio input "true"
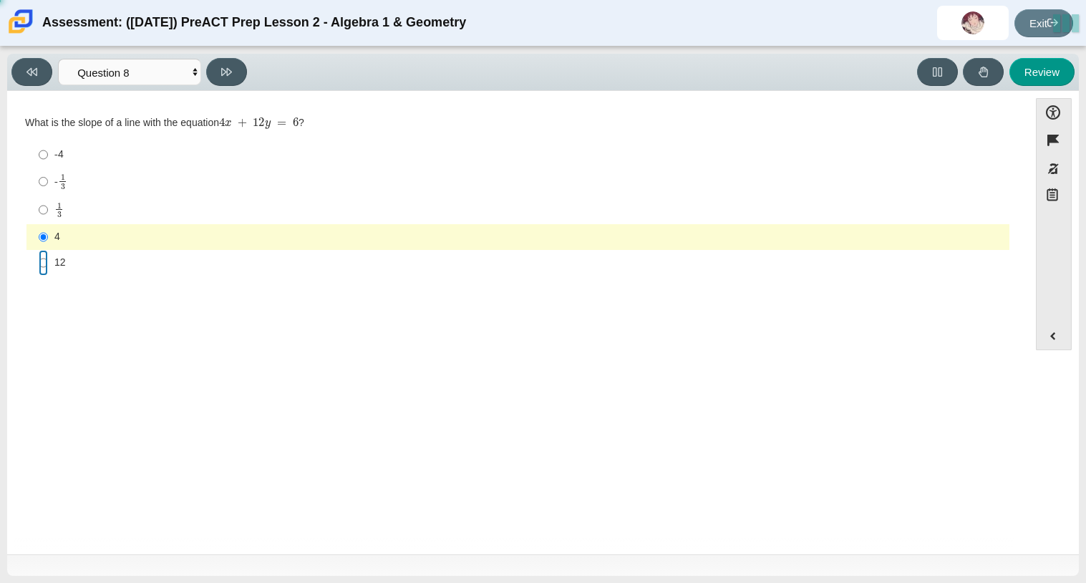
click at [42, 258] on input "12 12" at bounding box center [43, 263] width 9 height 26
radio input "true"
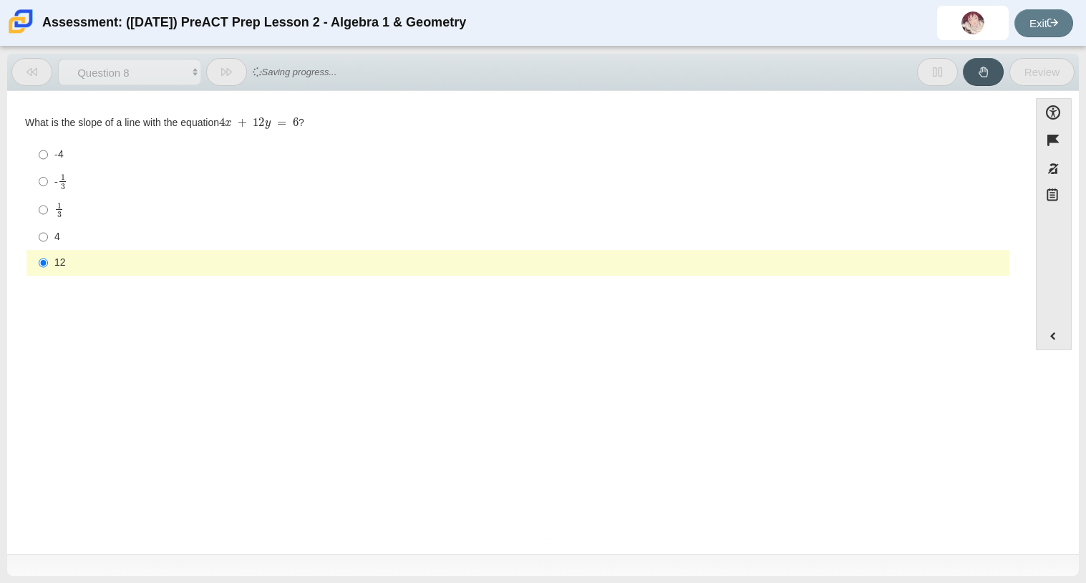
click at [47, 140] on div "-4 -4 - 1 3 -1 third 1 3 1 third 4 4 12 12" at bounding box center [518, 208] width 986 height 137
click at [223, 77] on button at bounding box center [226, 72] width 41 height 28
select select "96b71634-eacb-4f7e-8aef-411727d9bcba"
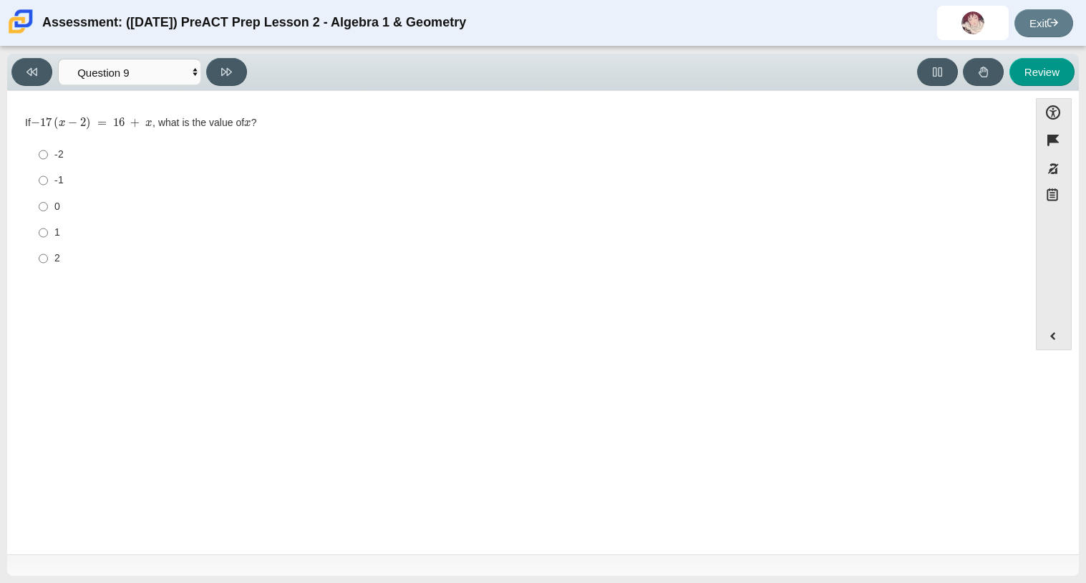
click at [54, 180] on div "-1" at bounding box center [528, 180] width 949 height 14
click at [48, 180] on input "-1 -1" at bounding box center [43, 180] width 9 height 26
radio input "true"
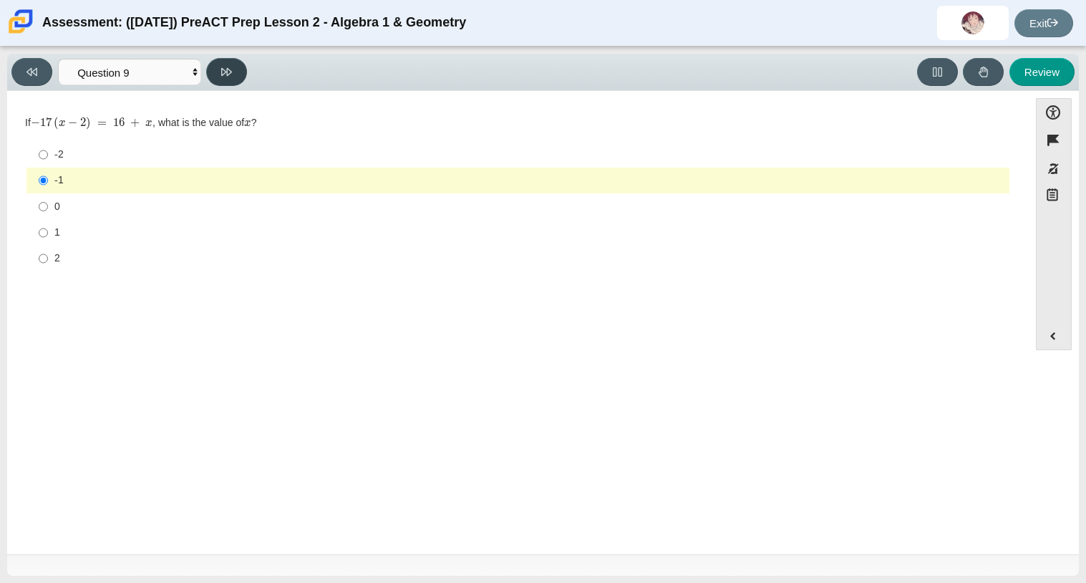
click at [213, 64] on button at bounding box center [226, 72] width 41 height 28
select select "89427bb7-e313-4f00-988f-8b8255897029"
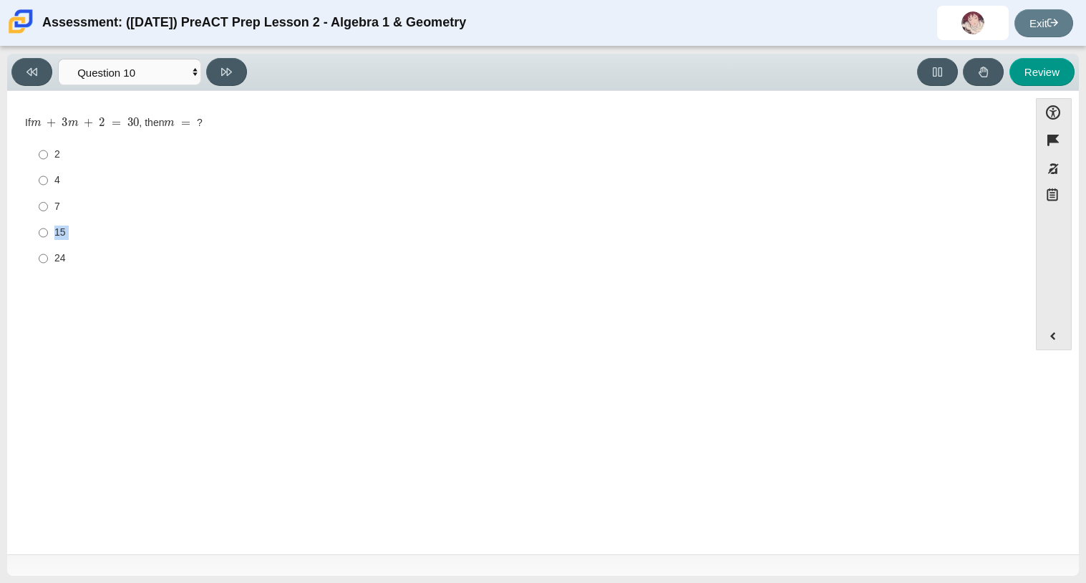
drag, startPoint x: 68, startPoint y: 195, endPoint x: 14, endPoint y: 299, distance: 117.5
click at [14, 299] on div "Question If m + 3 m + 2 = 30 , then m = ? Responses 2 2 4 4 7 7 15 15 24 24" at bounding box center [517, 325] width 1007 height 447
click at [72, 200] on div "7" at bounding box center [528, 207] width 949 height 14
click at [48, 200] on input "7 7" at bounding box center [43, 206] width 9 height 26
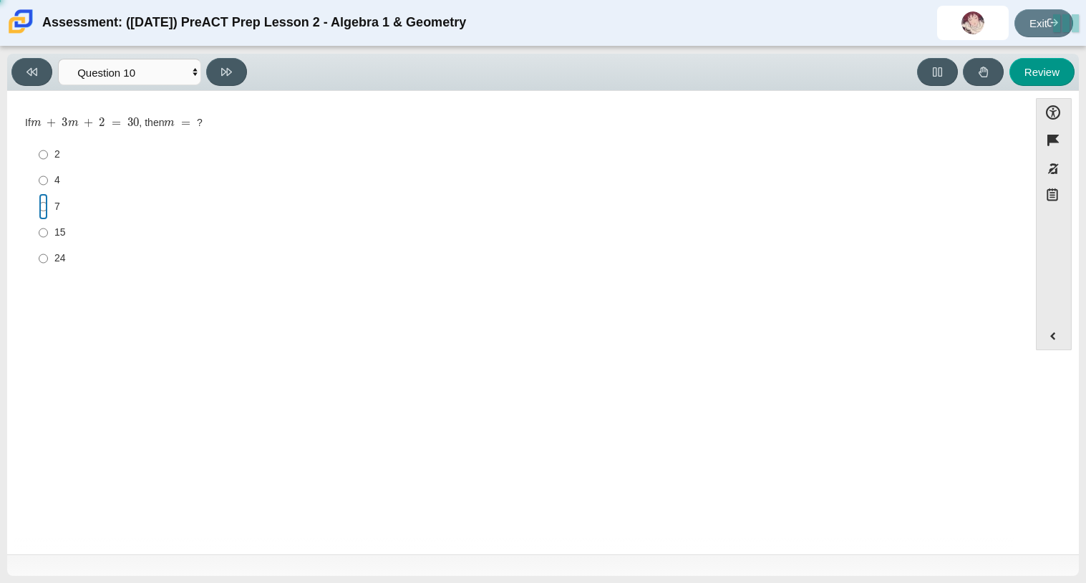
radio input "true"
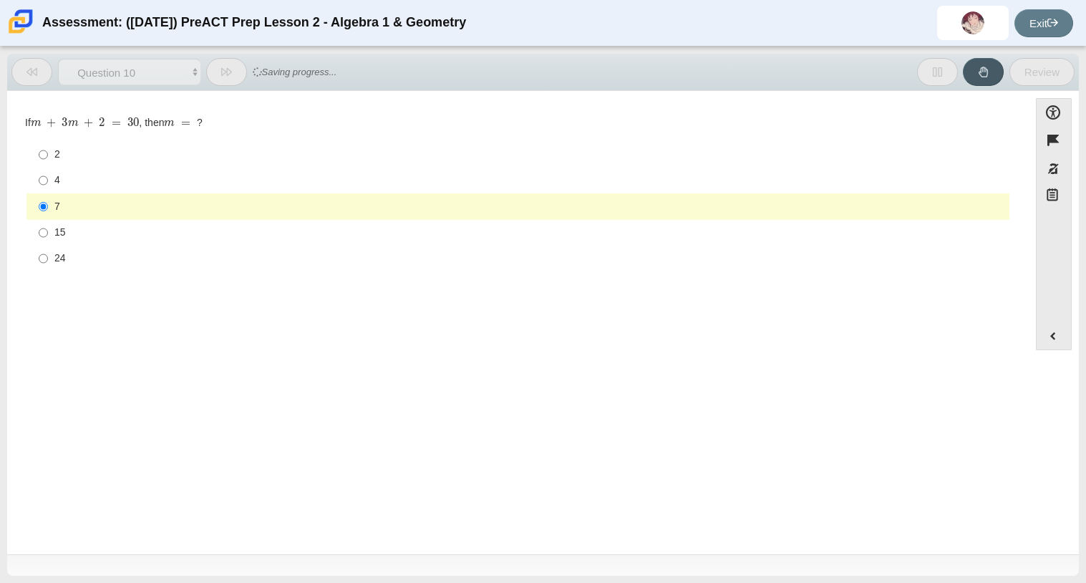
click at [69, 247] on label "24 24" at bounding box center [519, 258] width 981 height 26
click at [48, 247] on input "24 24" at bounding box center [43, 258] width 9 height 26
radio input "true"
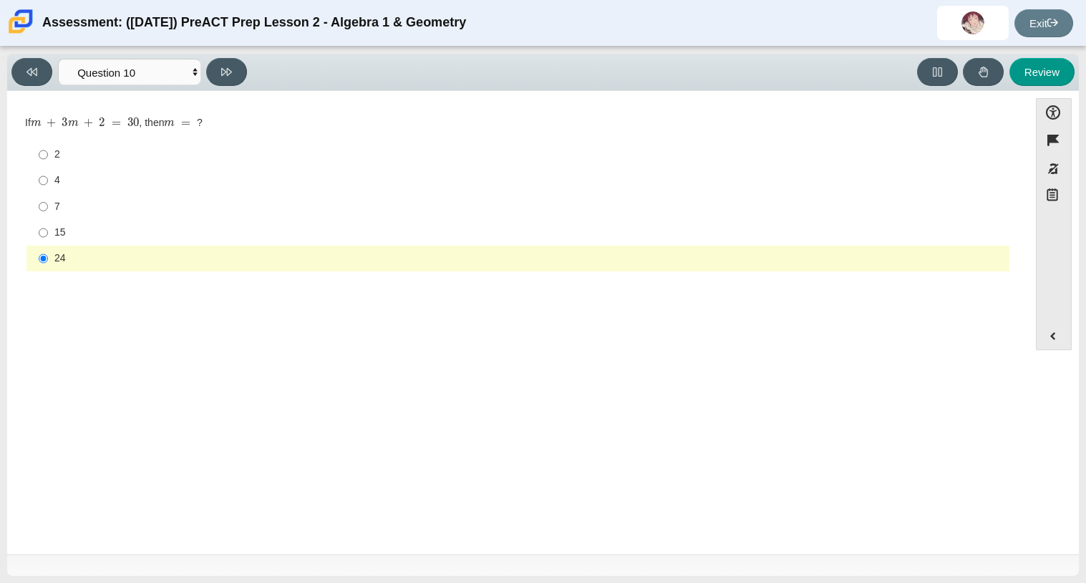
click at [145, 142] on label "2 2" at bounding box center [519, 155] width 981 height 26
click at [48, 142] on input "2 2" at bounding box center [43, 155] width 9 height 26
radio input "true"
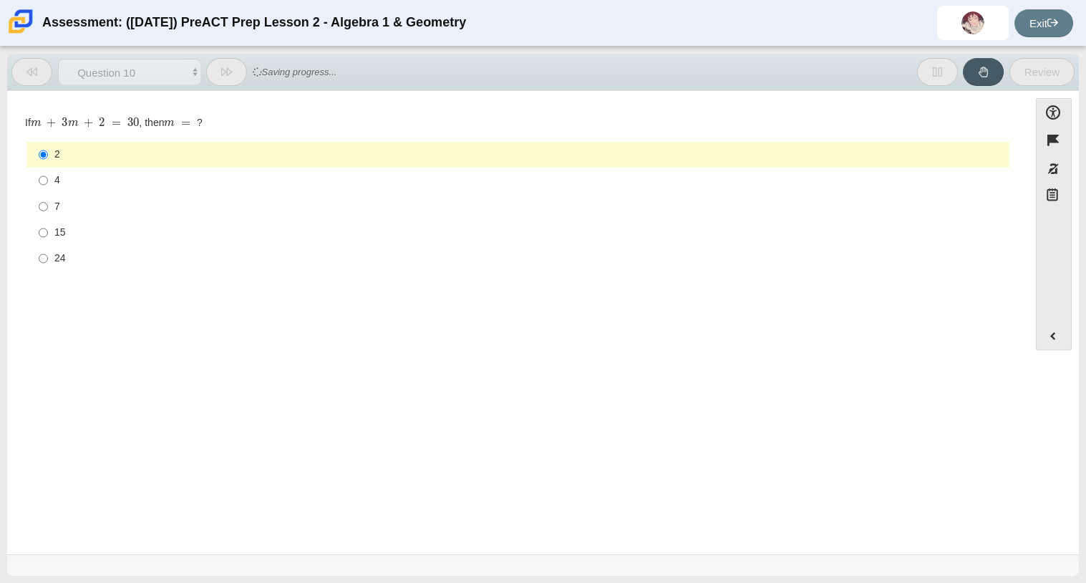
click at [122, 228] on div "15" at bounding box center [528, 232] width 949 height 14
click at [48, 228] on input "15 15" at bounding box center [43, 233] width 9 height 26
radio input "true"
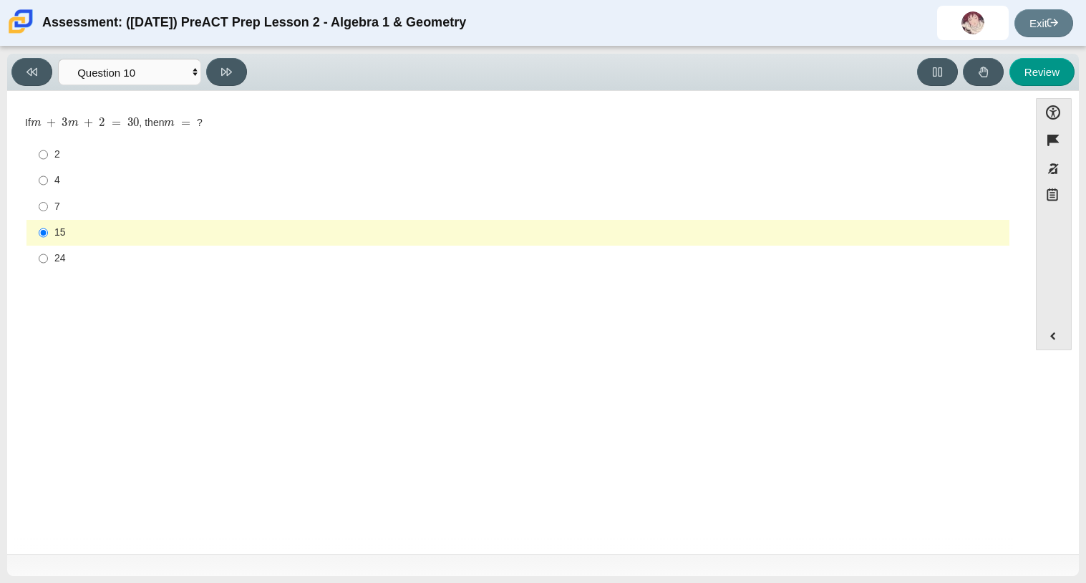
click at [233, 54] on div "Viewing Question 10 of 10 in Pacing Mode Questions Question 1 Question 2 Questi…" at bounding box center [542, 72] width 1071 height 37
click at [230, 67] on icon at bounding box center [226, 72] width 11 height 11
select select "review"
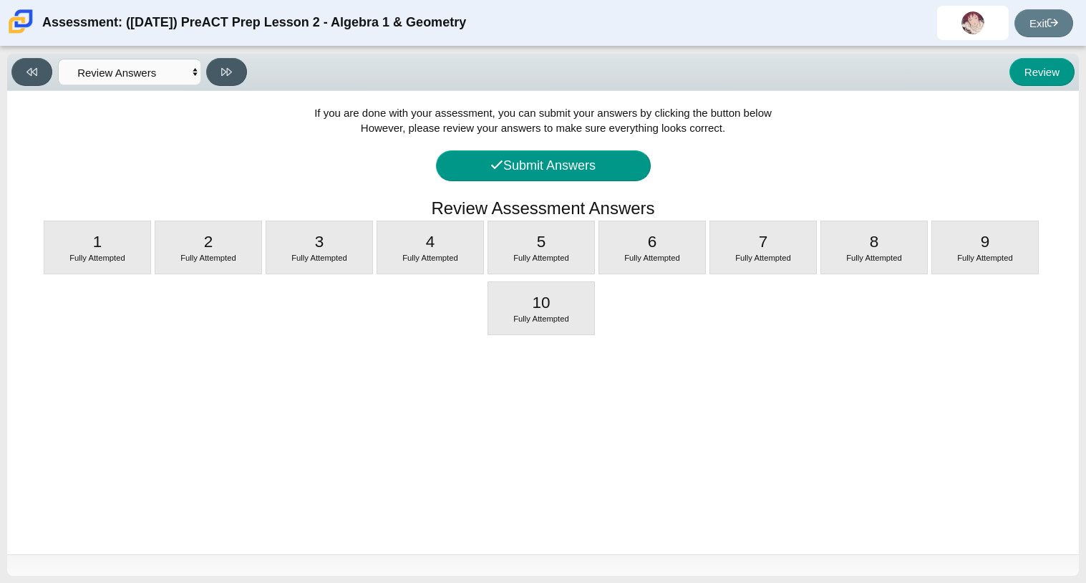
click at [547, 149] on div "If you are done with your assessment, you can submit your answers by clicking t…" at bounding box center [542, 322] width 1071 height 463
click at [547, 164] on button "Submit Answers" at bounding box center [543, 165] width 215 height 31
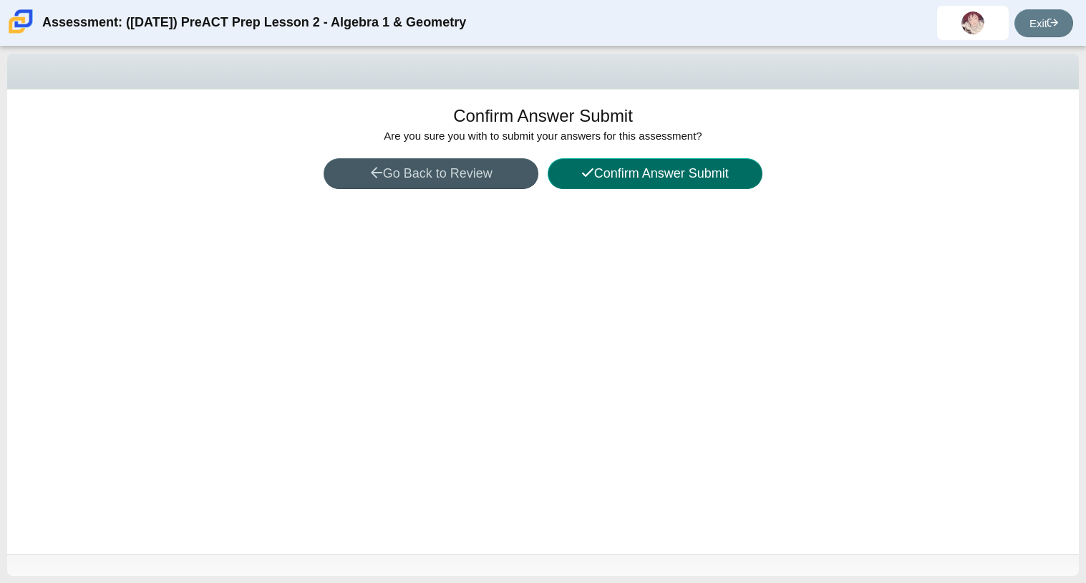
click at [652, 178] on button "Confirm Answer Submit" at bounding box center [655, 173] width 215 height 31
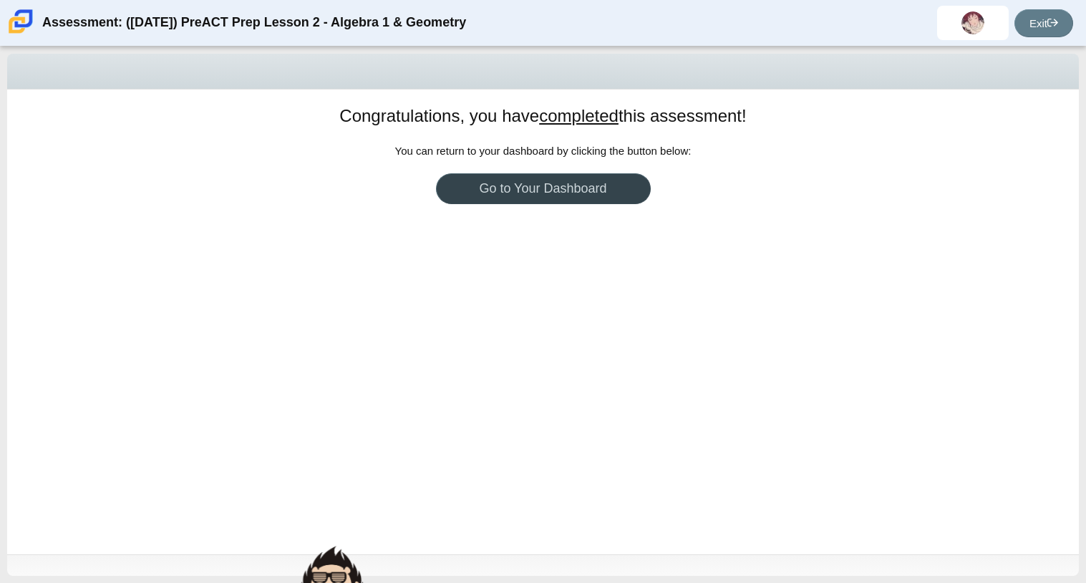
click at [581, 192] on link "Go to Your Dashboard" at bounding box center [543, 188] width 215 height 31
